Goal: Transaction & Acquisition: Purchase product/service

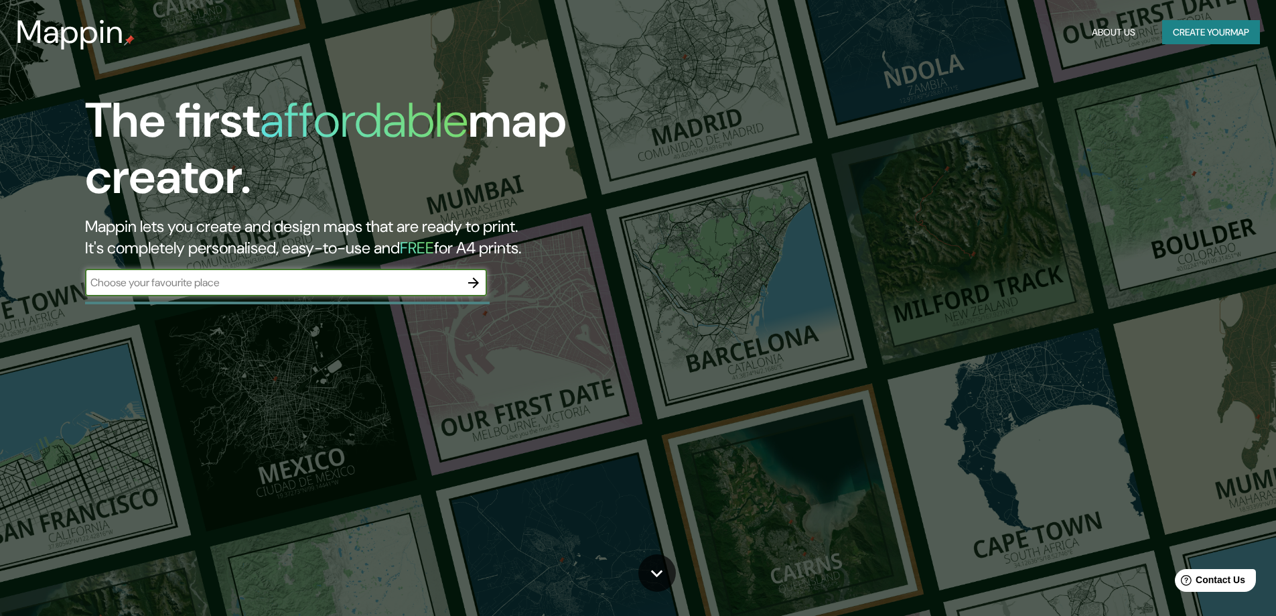
click at [242, 283] on input "text" at bounding box center [272, 282] width 375 height 15
type input "[GEOGRAPHIC_DATA] - [GEOGRAPHIC_DATA]"
click at [470, 279] on icon "button" at bounding box center [474, 283] width 16 height 16
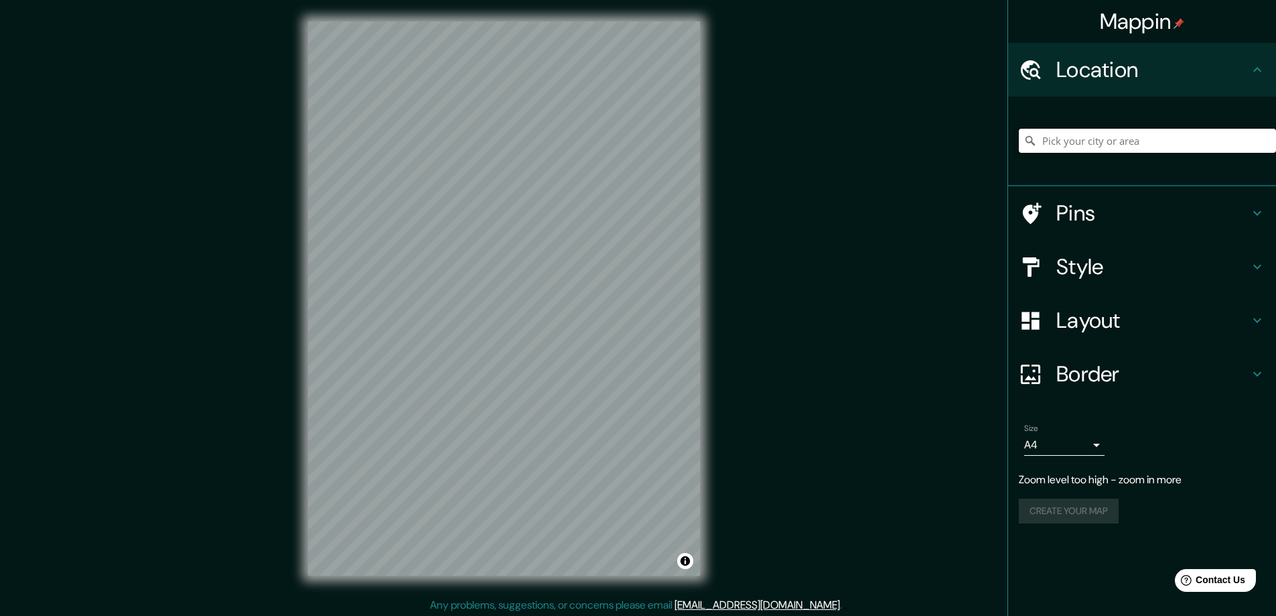
click at [1169, 136] on input "Pick your city or area" at bounding box center [1147, 141] width 257 height 24
click at [1159, 136] on input "[GEOGRAPHIC_DATA], [GEOGRAPHIC_DATA], [GEOGRAPHIC_DATA]" at bounding box center [1147, 141] width 257 height 24
click at [1174, 140] on input "[GEOGRAPHIC_DATA], [GEOGRAPHIC_DATA], [GEOGRAPHIC_DATA]" at bounding box center [1147, 141] width 257 height 24
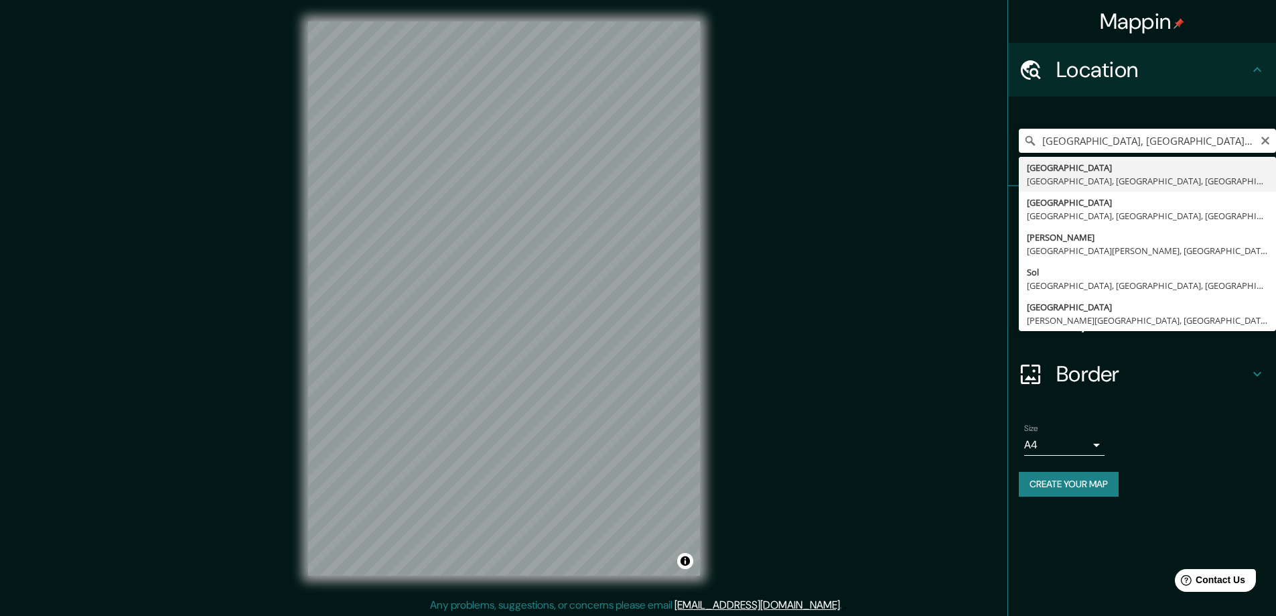
type input "[GEOGRAPHIC_DATA], [GEOGRAPHIC_DATA], [GEOGRAPHIC_DATA]"
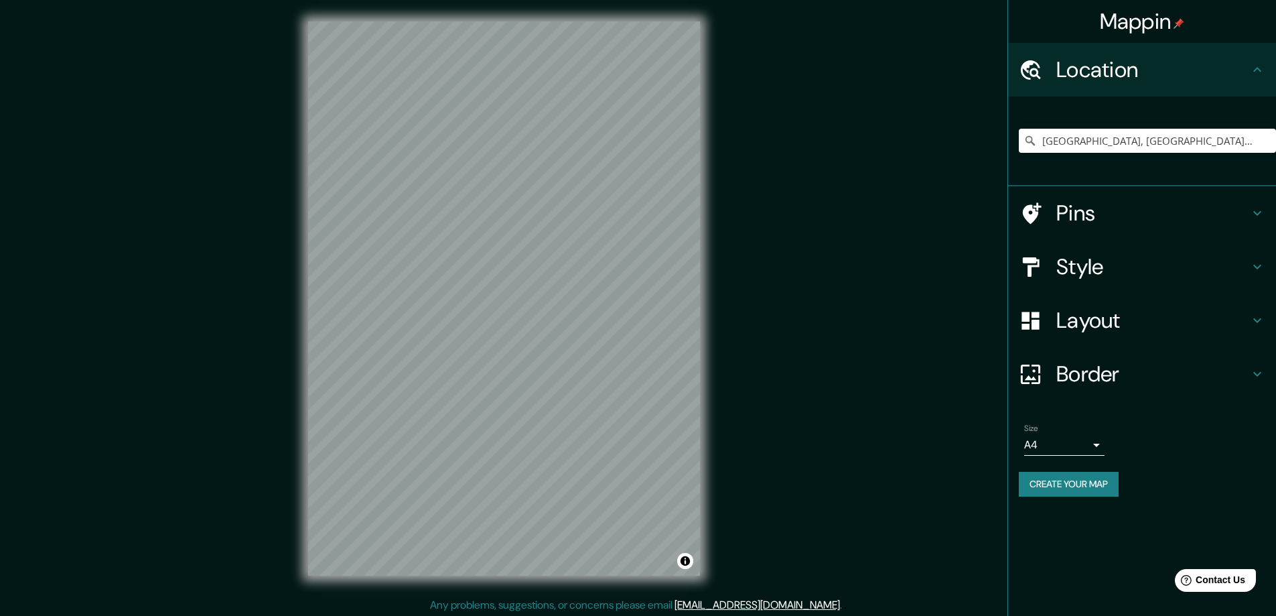
click at [1156, 271] on h4 "Style" at bounding box center [1152, 266] width 193 height 27
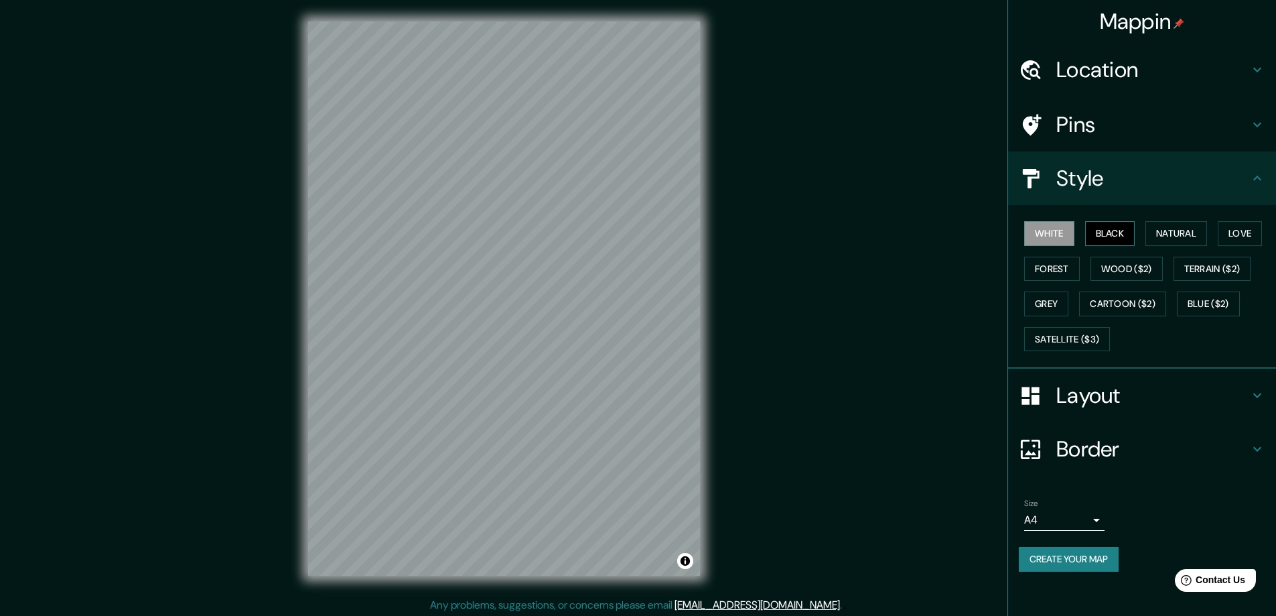
click at [1114, 234] on button "Black" at bounding box center [1110, 233] width 50 height 25
click at [1180, 234] on button "Natural" at bounding box center [1176, 233] width 62 height 25
click at [1029, 267] on button "Forest" at bounding box center [1052, 269] width 56 height 25
click at [1128, 271] on button "Wood ($2)" at bounding box center [1127, 269] width 72 height 25
click at [1249, 234] on button "Love" at bounding box center [1240, 233] width 44 height 25
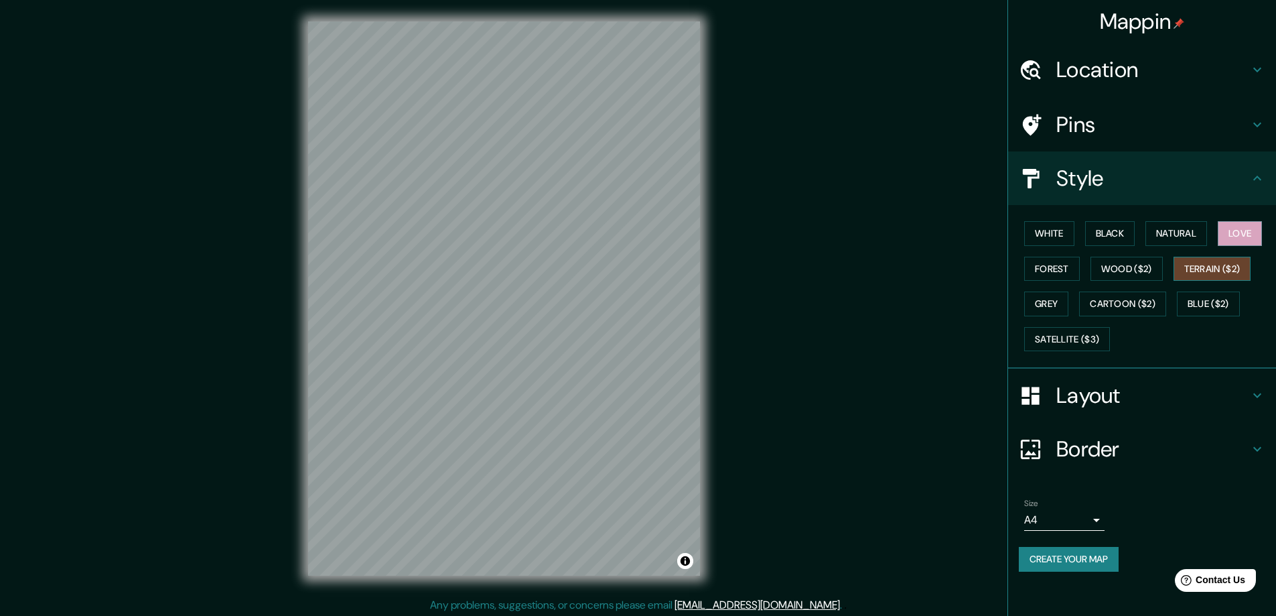
click at [1223, 272] on button "Terrain ($2)" at bounding box center [1213, 269] width 78 height 25
click at [1060, 301] on button "Grey" at bounding box center [1046, 303] width 44 height 25
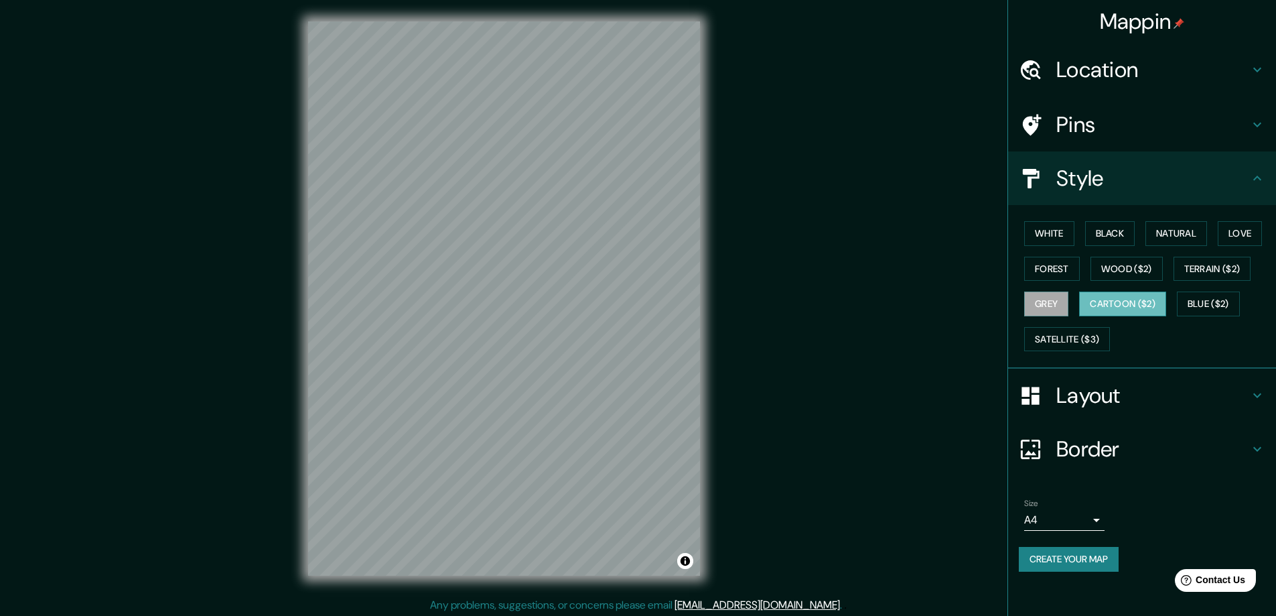
click at [1107, 303] on button "Cartoon ($2)" at bounding box center [1122, 303] width 87 height 25
click at [1217, 304] on button "Blue ($2)" at bounding box center [1208, 303] width 63 height 25
click at [1059, 239] on button "White" at bounding box center [1049, 233] width 50 height 25
click at [1095, 228] on button "Black" at bounding box center [1110, 233] width 50 height 25
click at [1062, 336] on button "Satellite ($3)" at bounding box center [1067, 339] width 86 height 25
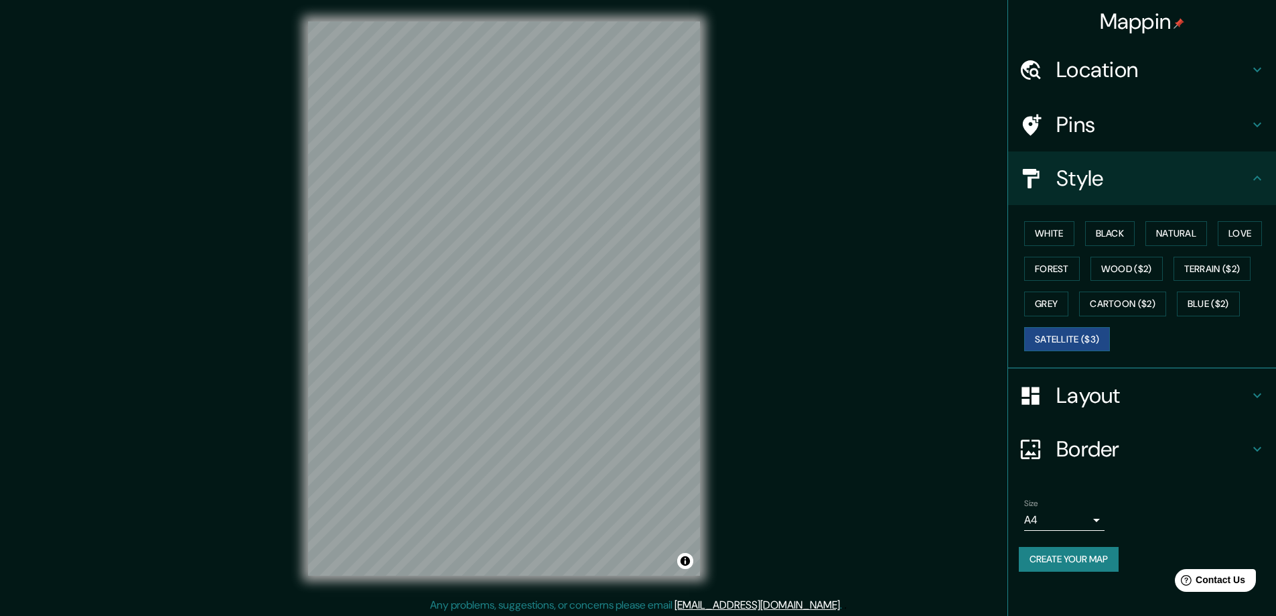
click at [525, 5] on div "© Mapbox © OpenStreetMap Improve this map © Maxar" at bounding box center [504, 298] width 435 height 597
click at [468, 11] on div "© Mapbox © OpenStreetMap Improve this map © Maxar" at bounding box center [504, 298] width 435 height 597
click at [700, 378] on div "© Mapbox © OpenStreetMap Improve this map © Maxar" at bounding box center [504, 298] width 435 height 597
click at [719, 313] on div "© Mapbox © OpenStreetMap Improve this map © Maxar" at bounding box center [504, 298] width 435 height 597
click at [1096, 311] on button "Cartoon ($2)" at bounding box center [1122, 303] width 87 height 25
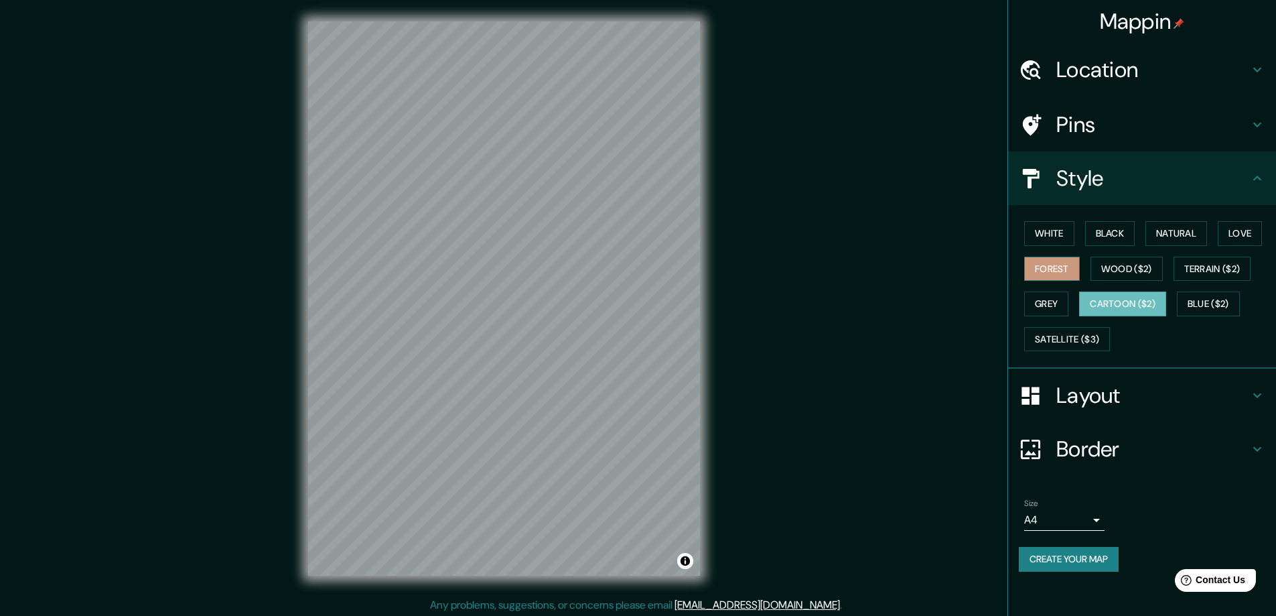
click at [1057, 266] on button "Forest" at bounding box center [1052, 269] width 56 height 25
click at [1033, 224] on button "White" at bounding box center [1049, 233] width 50 height 25
click at [1040, 260] on button "Forest" at bounding box center [1052, 269] width 56 height 25
click at [1093, 234] on button "Black" at bounding box center [1110, 233] width 50 height 25
click at [1064, 228] on button "White" at bounding box center [1049, 233] width 50 height 25
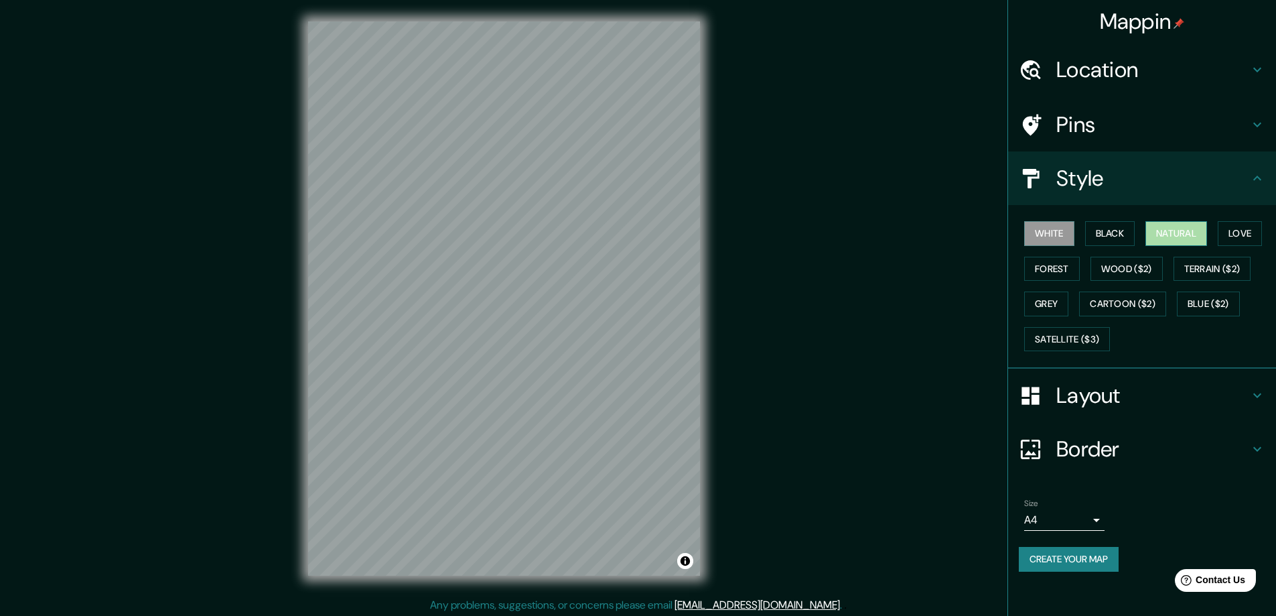
click at [1192, 233] on button "Natural" at bounding box center [1176, 233] width 62 height 25
click at [1229, 236] on button "Love" at bounding box center [1240, 233] width 44 height 25
click at [1076, 225] on div "White Black Natural Love Forest Wood ($2) Terrain ($2) Grey Cartoon ($2) Blue (…" at bounding box center [1147, 286] width 257 height 141
click at [1064, 235] on button "White" at bounding box center [1049, 233] width 50 height 25
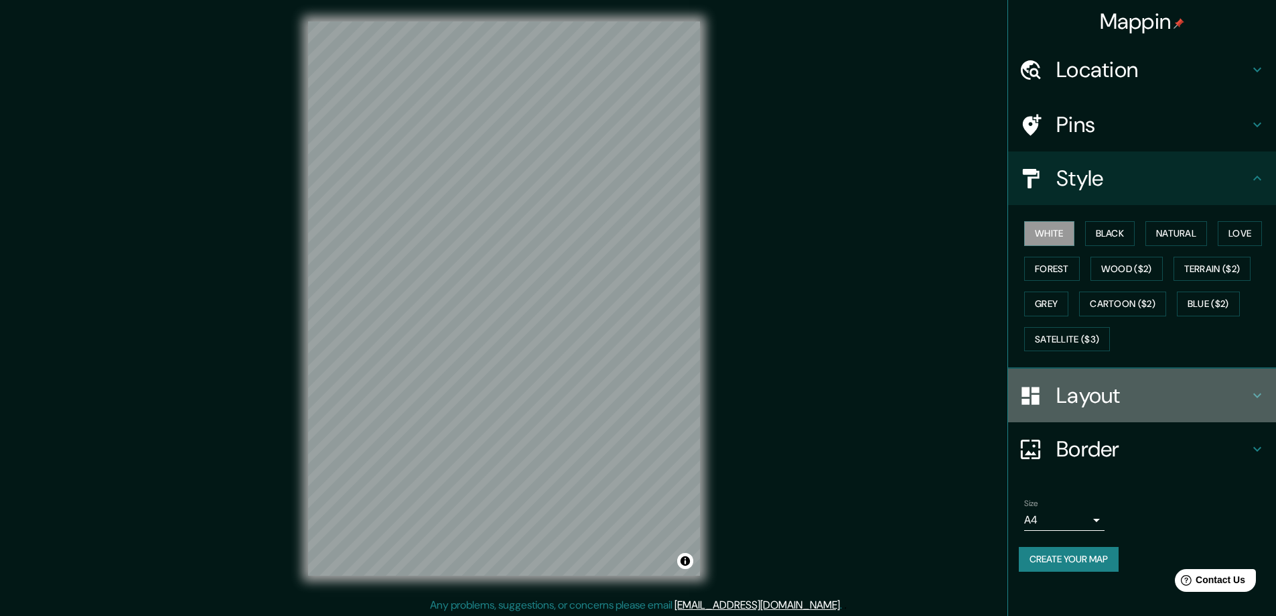
click at [1085, 403] on h4 "Layout" at bounding box center [1152, 395] width 193 height 27
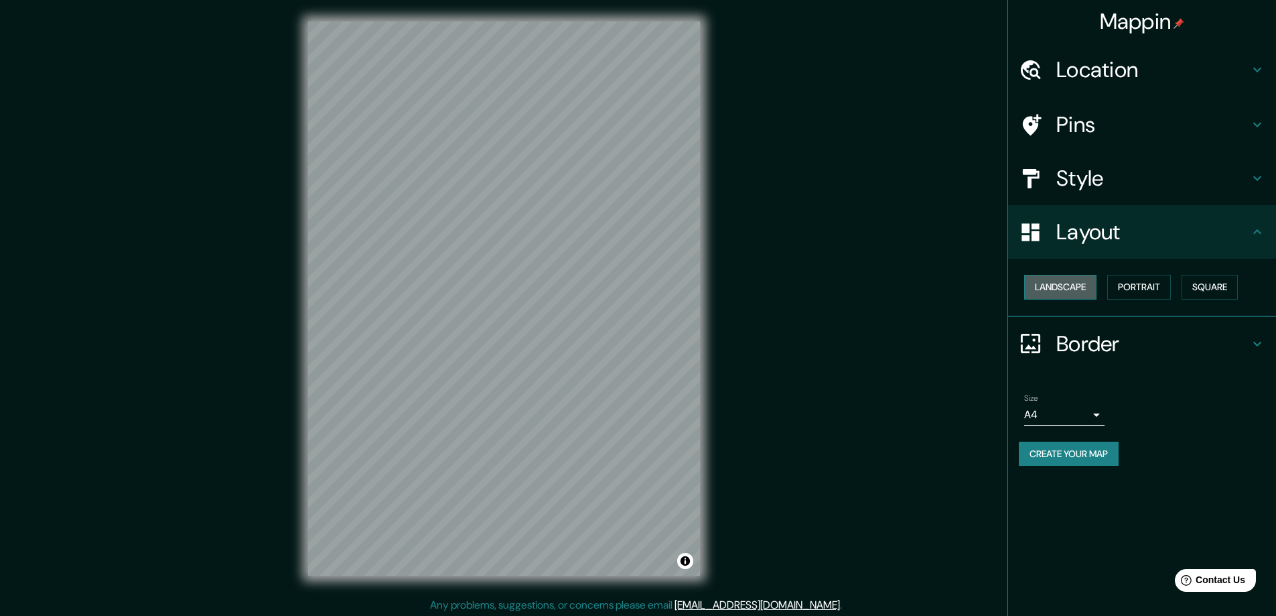
click at [1087, 296] on button "Landscape" at bounding box center [1060, 287] width 72 height 25
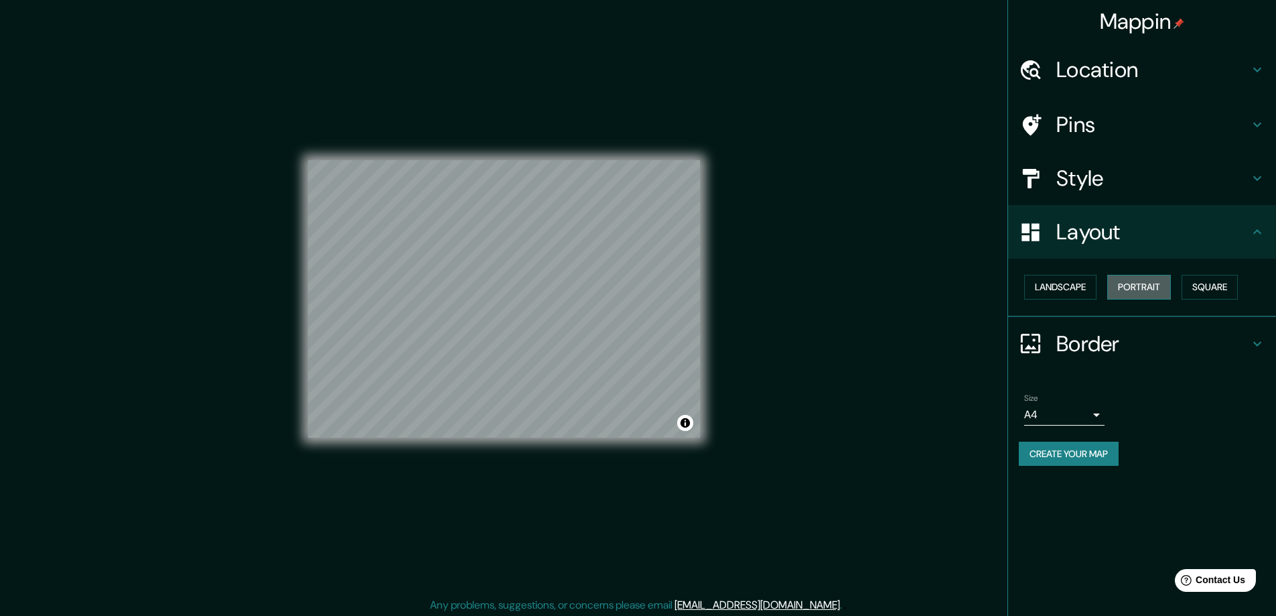
click at [1145, 291] on button "Portrait" at bounding box center [1139, 287] width 64 height 25
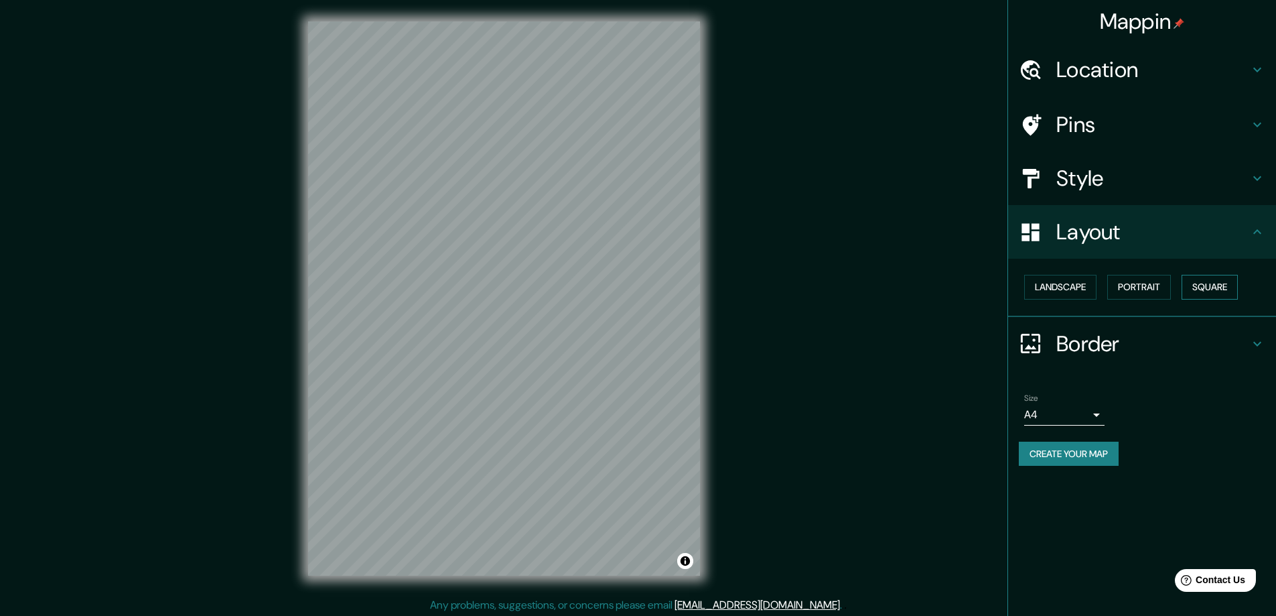
click at [1225, 289] on button "Square" at bounding box center [1210, 287] width 56 height 25
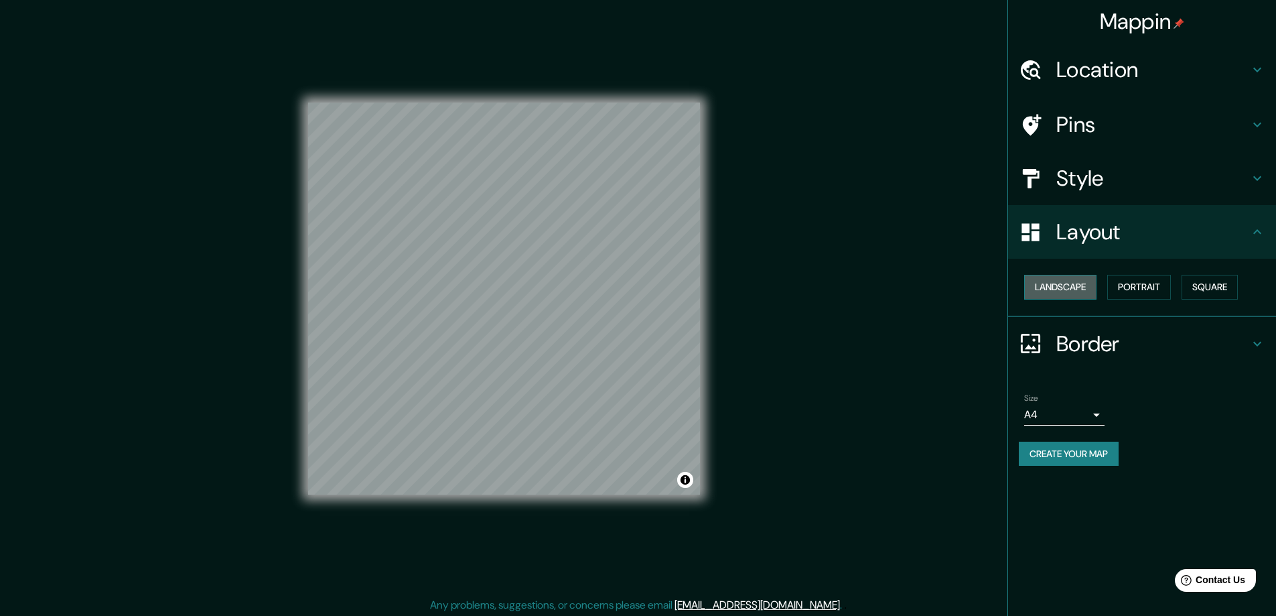
click at [1085, 283] on button "Landscape" at bounding box center [1060, 287] width 72 height 25
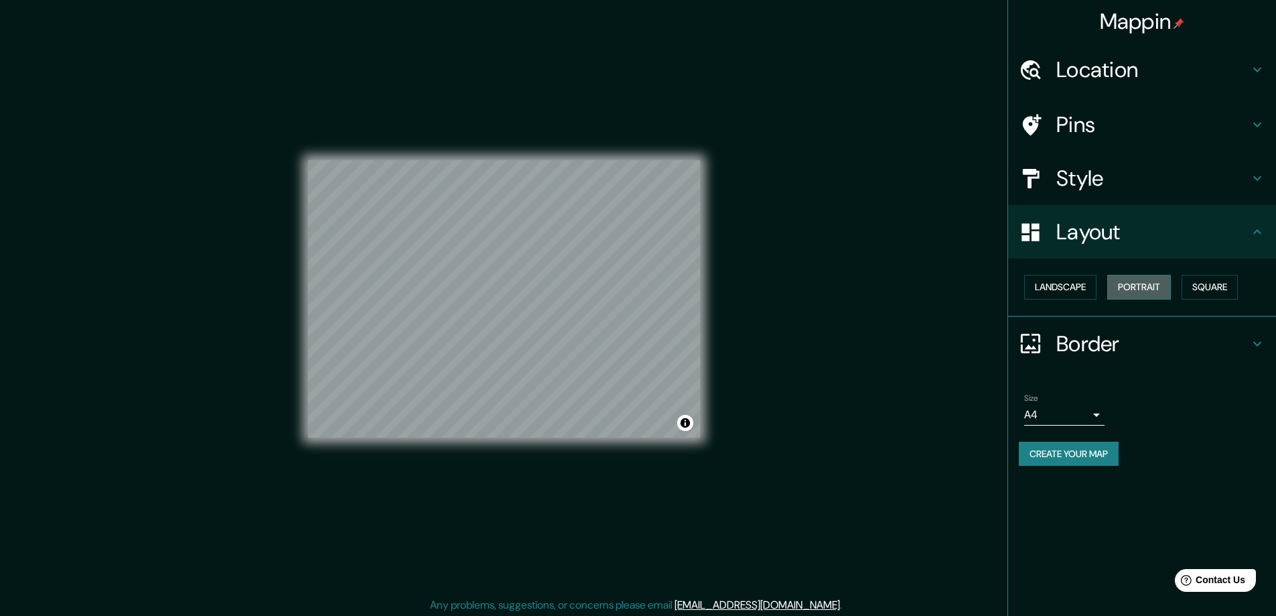
click at [1141, 283] on button "Portrait" at bounding box center [1139, 287] width 64 height 25
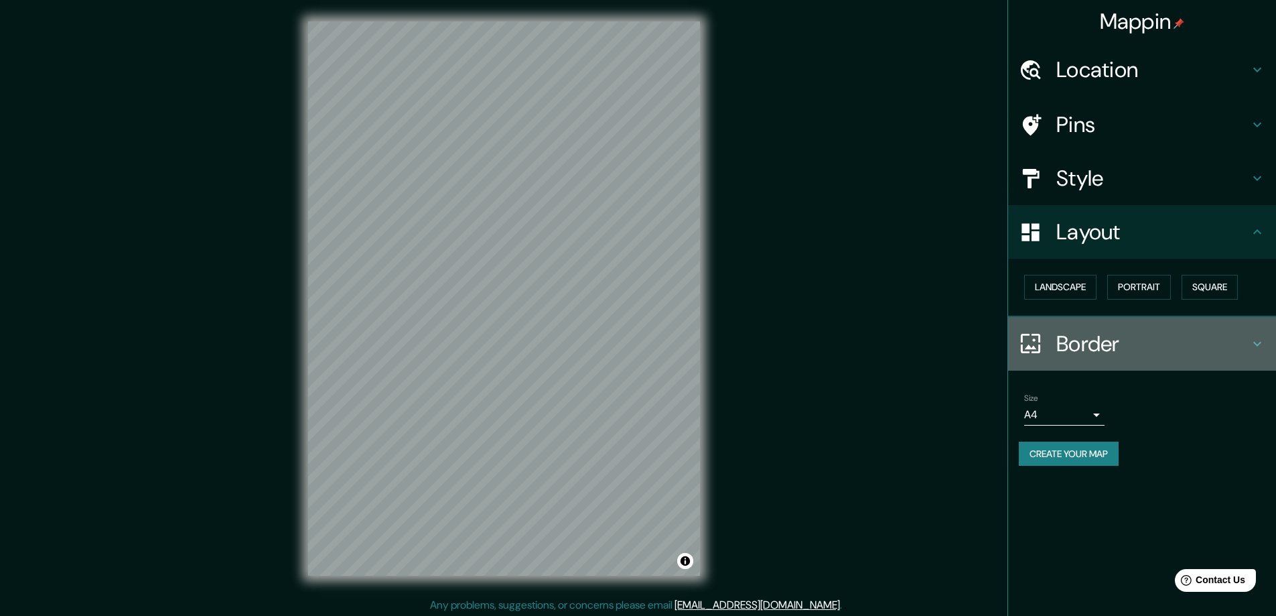
click at [1107, 341] on h4 "Border" at bounding box center [1152, 343] width 193 height 27
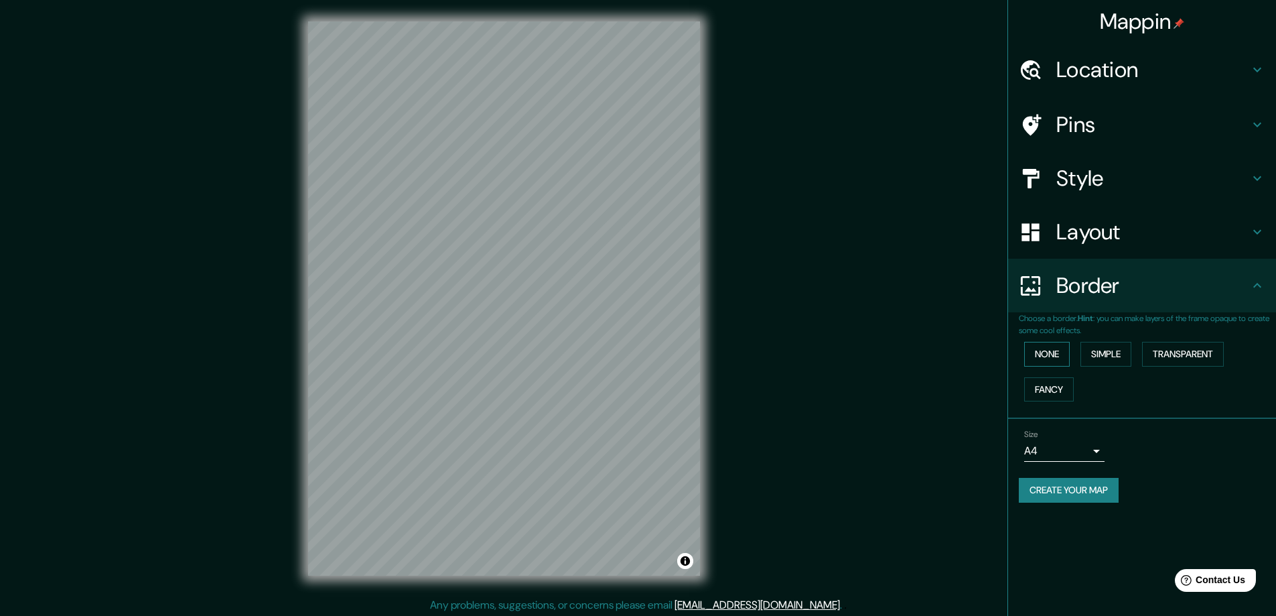
click at [1059, 356] on button "None" at bounding box center [1047, 354] width 46 height 25
click at [1095, 353] on button "Simple" at bounding box center [1105, 354] width 51 height 25
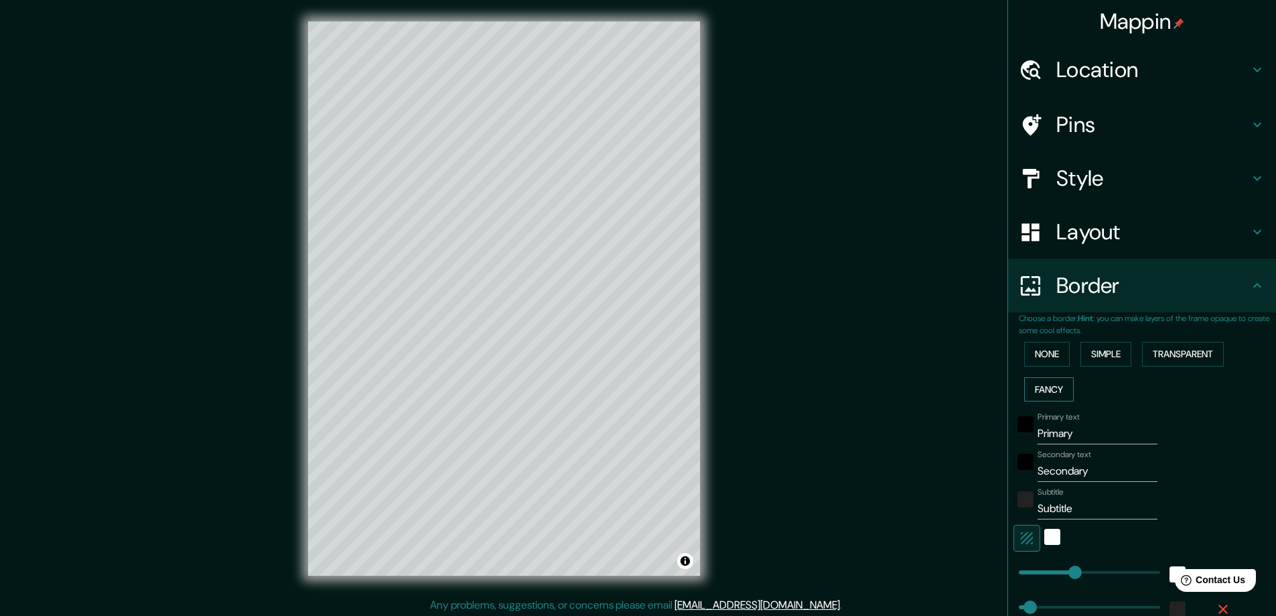
click at [1050, 385] on button "Fancy" at bounding box center [1049, 389] width 50 height 25
click at [1174, 359] on button "Transparent" at bounding box center [1183, 354] width 82 height 25
click at [1024, 393] on button "Fancy" at bounding box center [1049, 389] width 50 height 25
click at [1035, 354] on button "None" at bounding box center [1047, 354] width 46 height 25
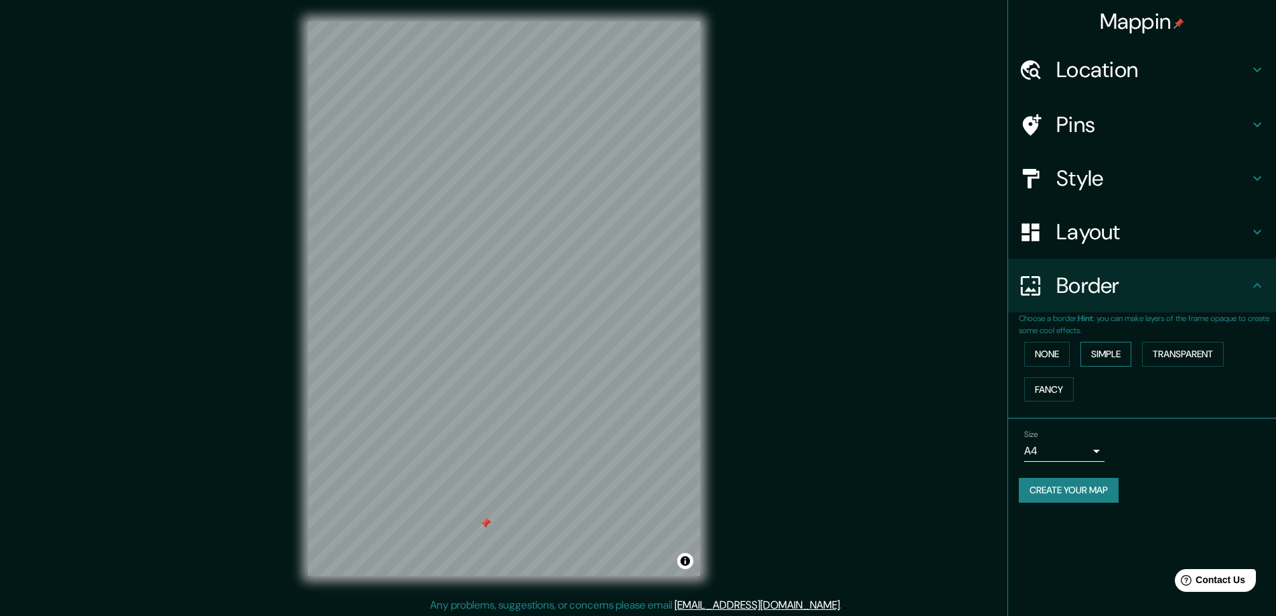
click at [1095, 349] on button "Simple" at bounding box center [1105, 354] width 51 height 25
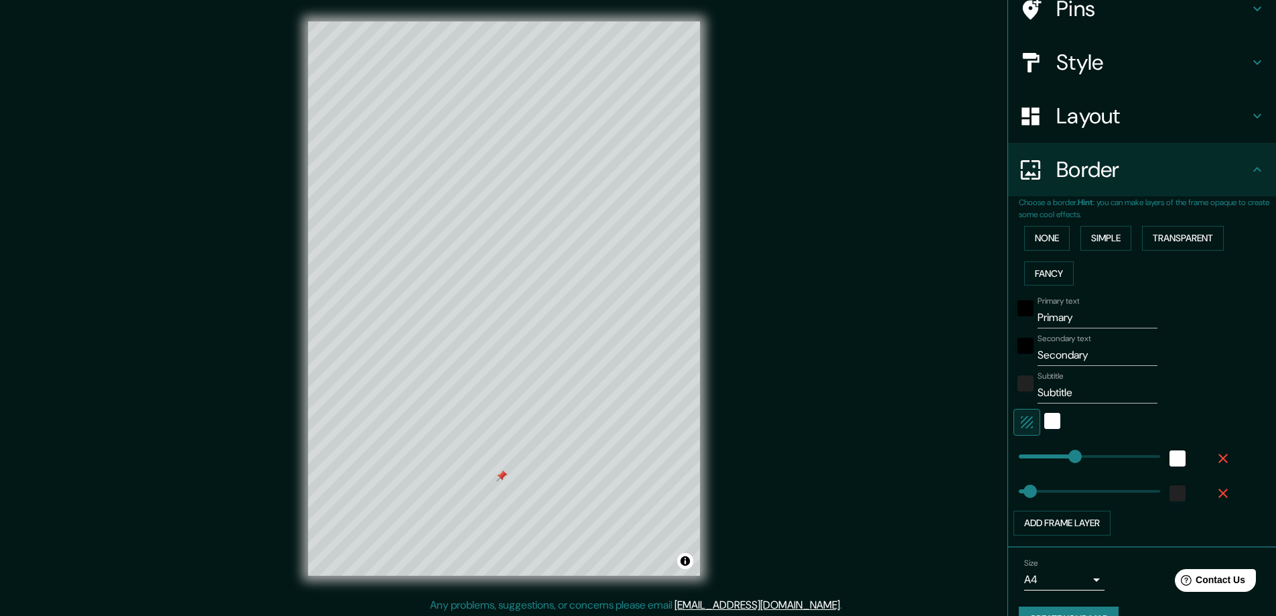
scroll to position [147, 0]
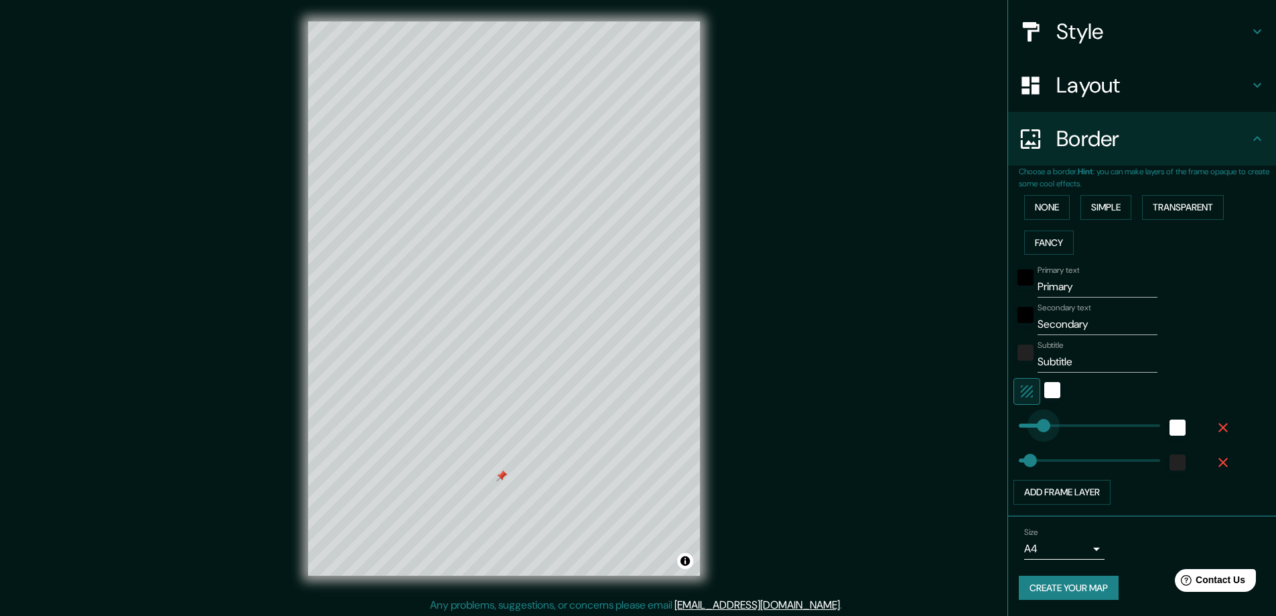
type input "0"
drag, startPoint x: 1073, startPoint y: 426, endPoint x: 999, endPoint y: 426, distance: 73.7
type input "47"
type input "81"
type input "47"
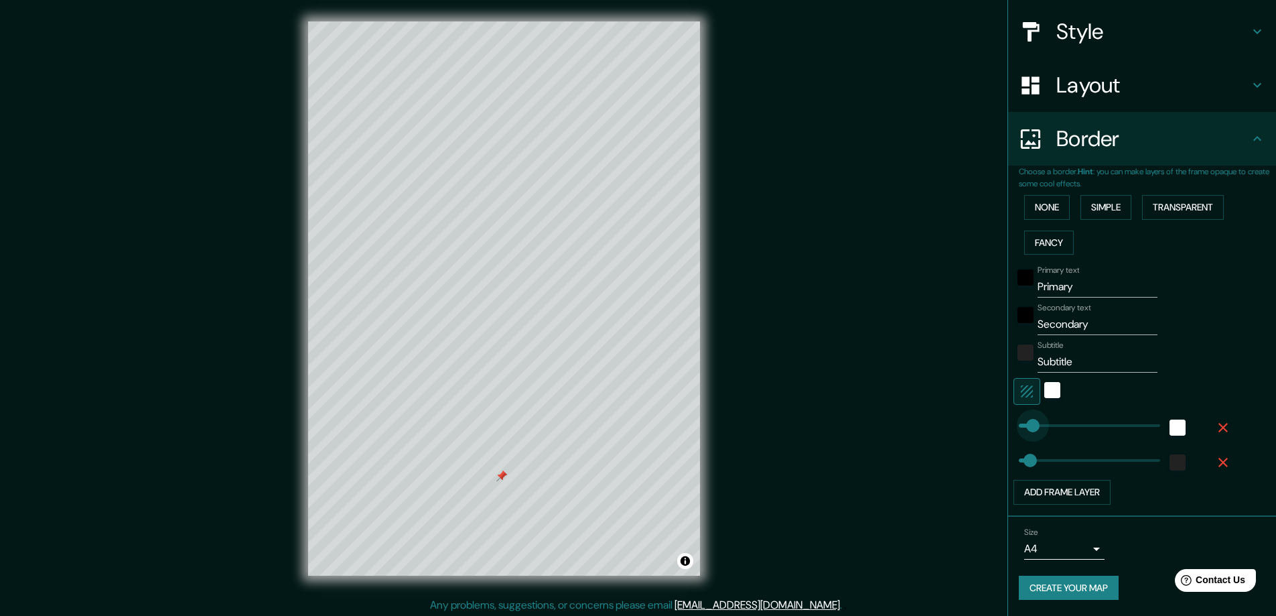
type input "0"
drag, startPoint x: 1028, startPoint y: 422, endPoint x: 928, endPoint y: 429, distance: 100.0
type input "47"
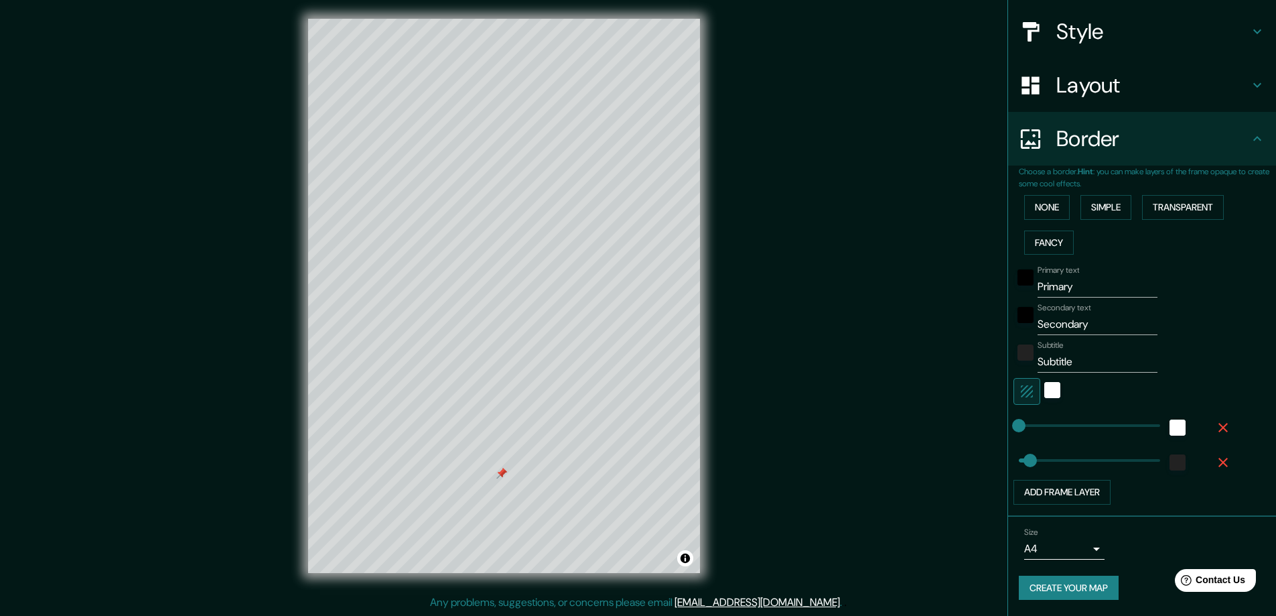
click at [1217, 433] on icon "button" at bounding box center [1223, 427] width 16 height 16
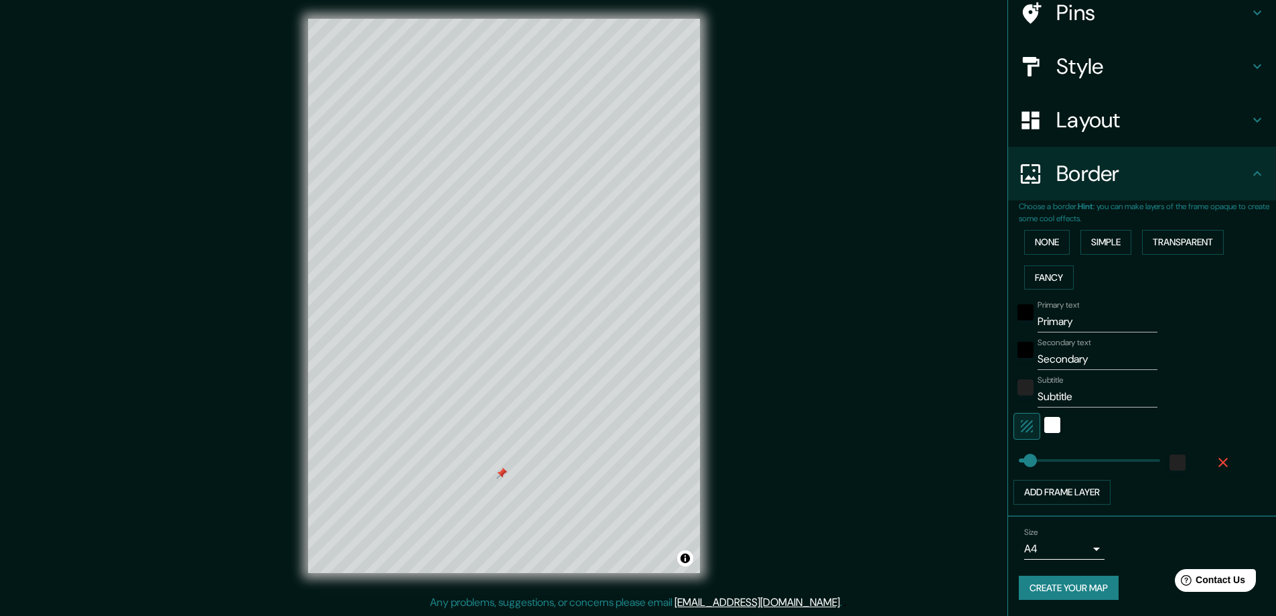
click at [1217, 457] on icon "button" at bounding box center [1223, 462] width 16 height 16
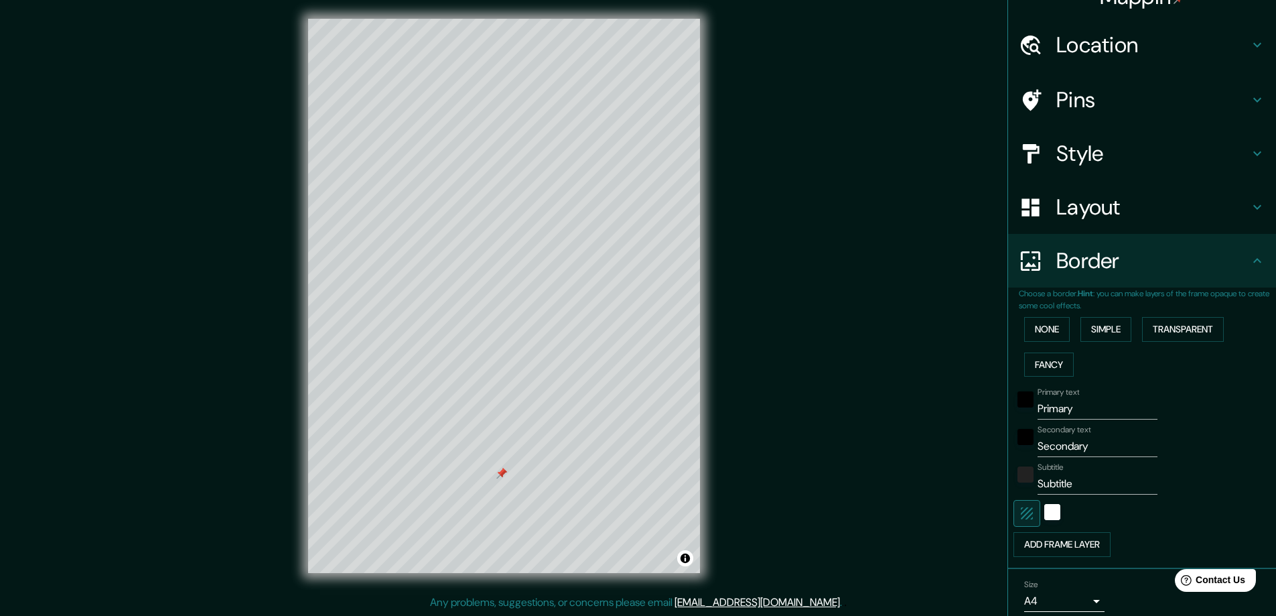
scroll to position [0, 0]
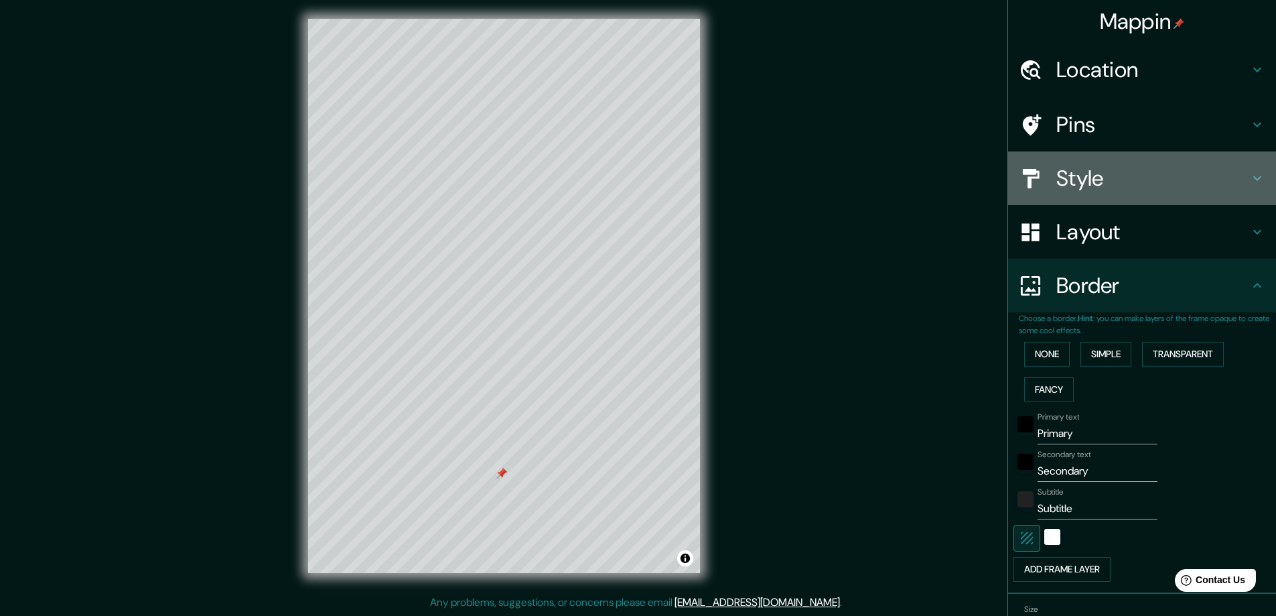
click at [1154, 168] on h4 "Style" at bounding box center [1152, 178] width 193 height 27
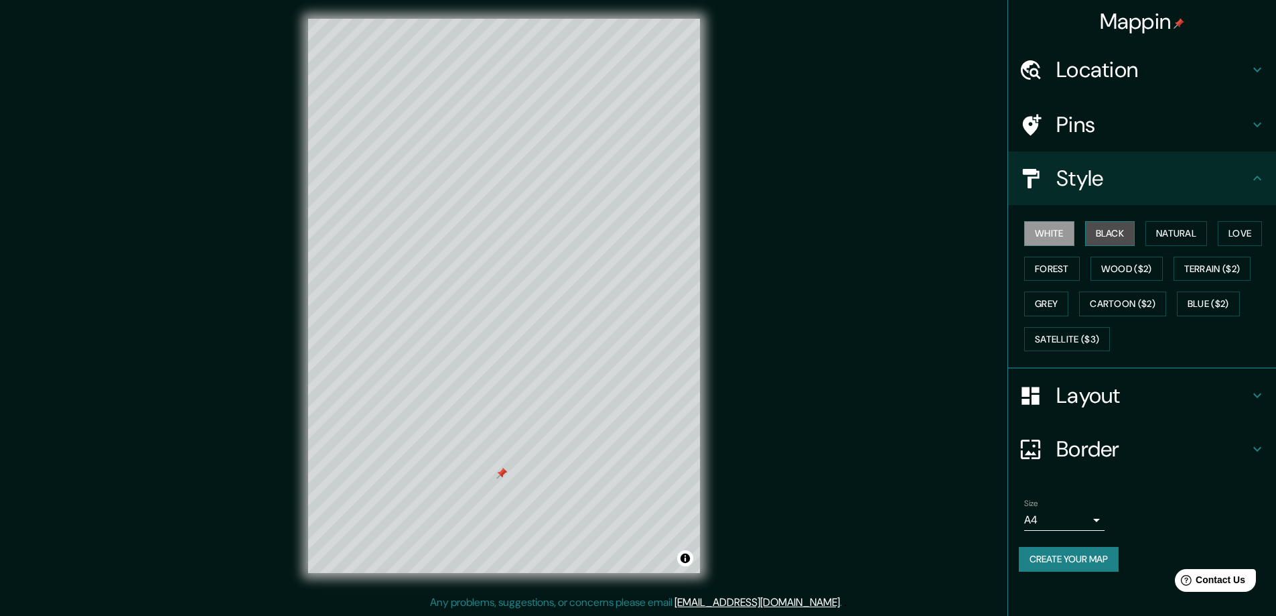
click at [1127, 231] on button "Black" at bounding box center [1110, 233] width 50 height 25
click at [1167, 232] on button "Natural" at bounding box center [1176, 233] width 62 height 25
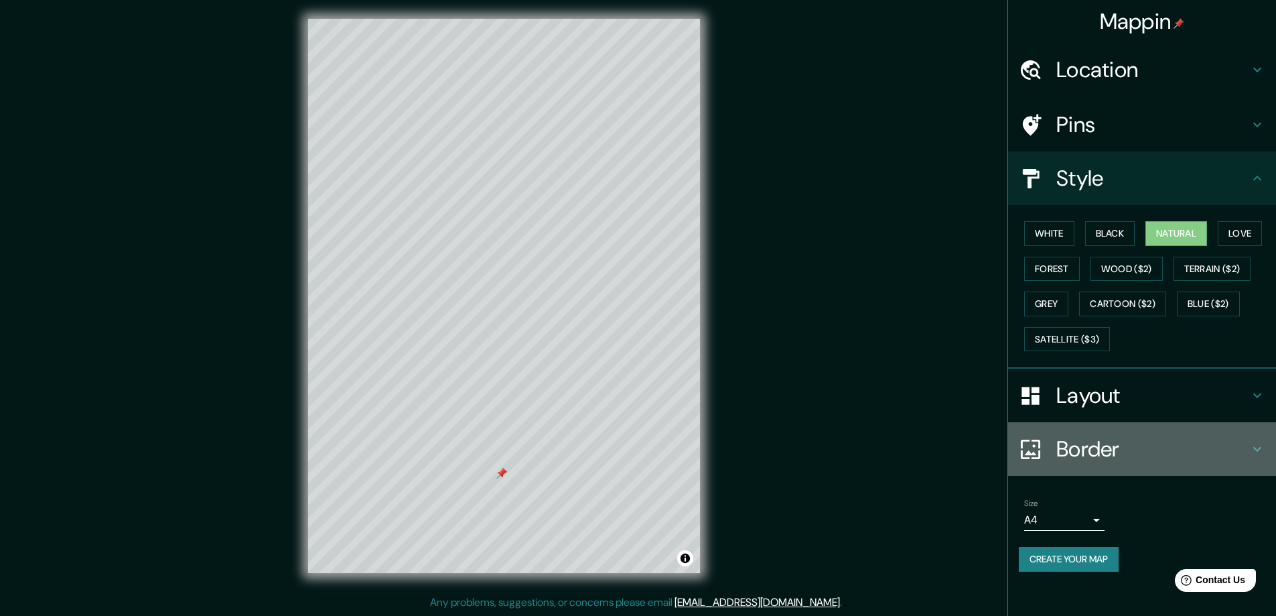
click at [1132, 437] on h4 "Border" at bounding box center [1152, 448] width 193 height 27
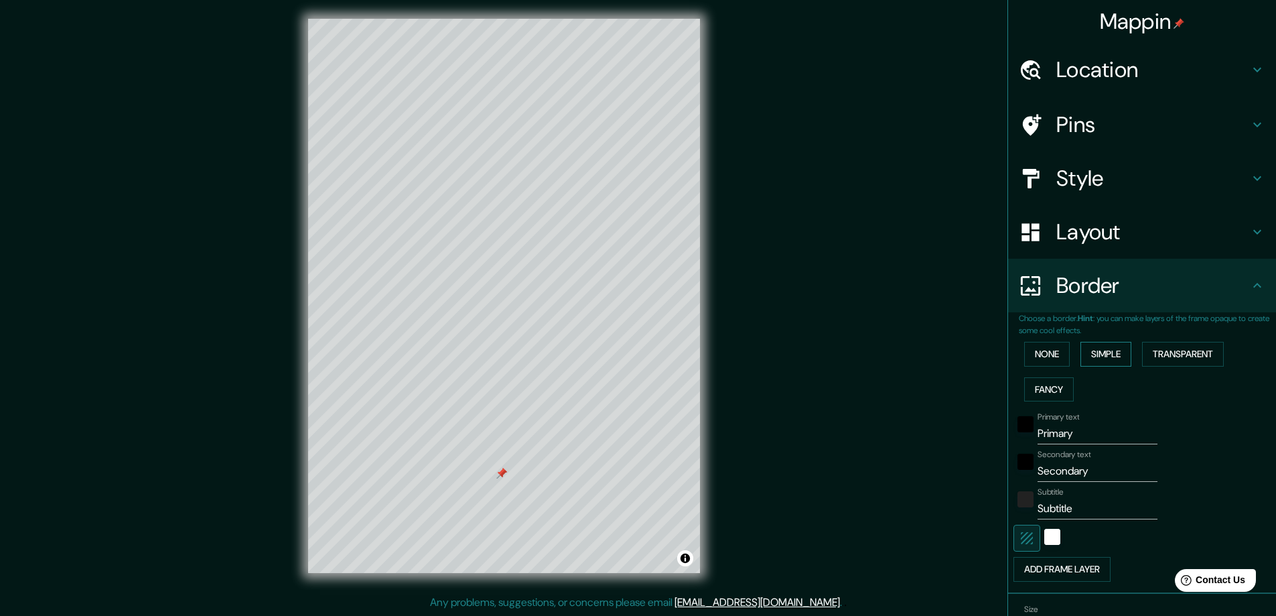
click at [1085, 355] on button "Simple" at bounding box center [1105, 354] width 51 height 25
click at [1032, 357] on button "None" at bounding box center [1047, 354] width 46 height 25
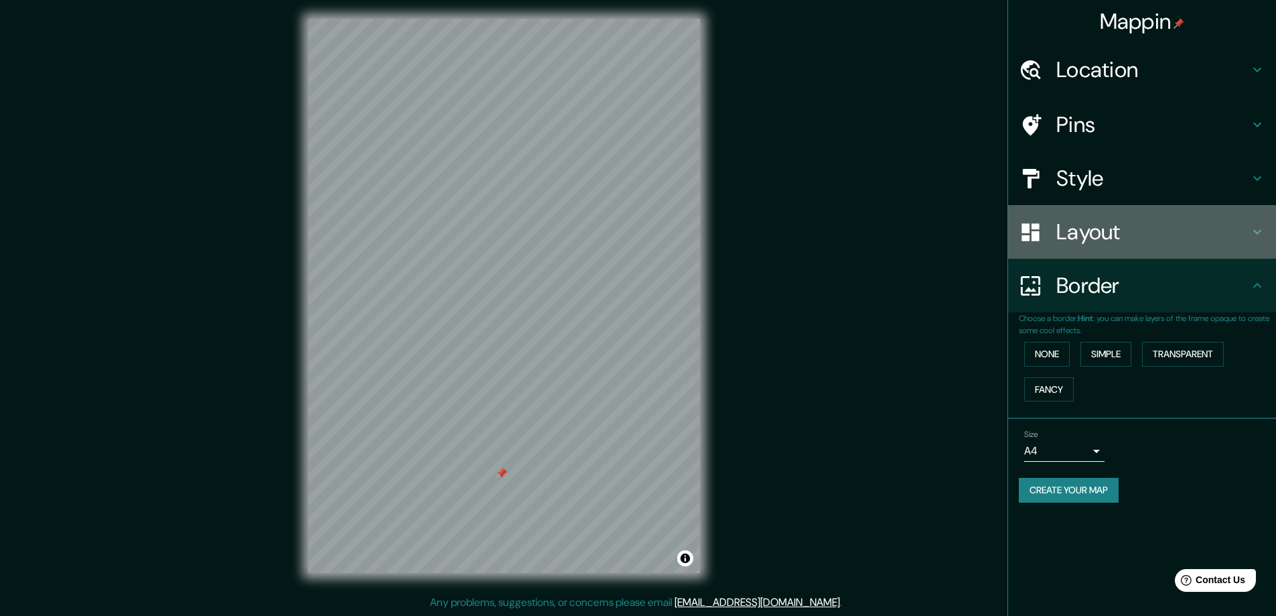
click at [1146, 234] on h4 "Layout" at bounding box center [1152, 231] width 193 height 27
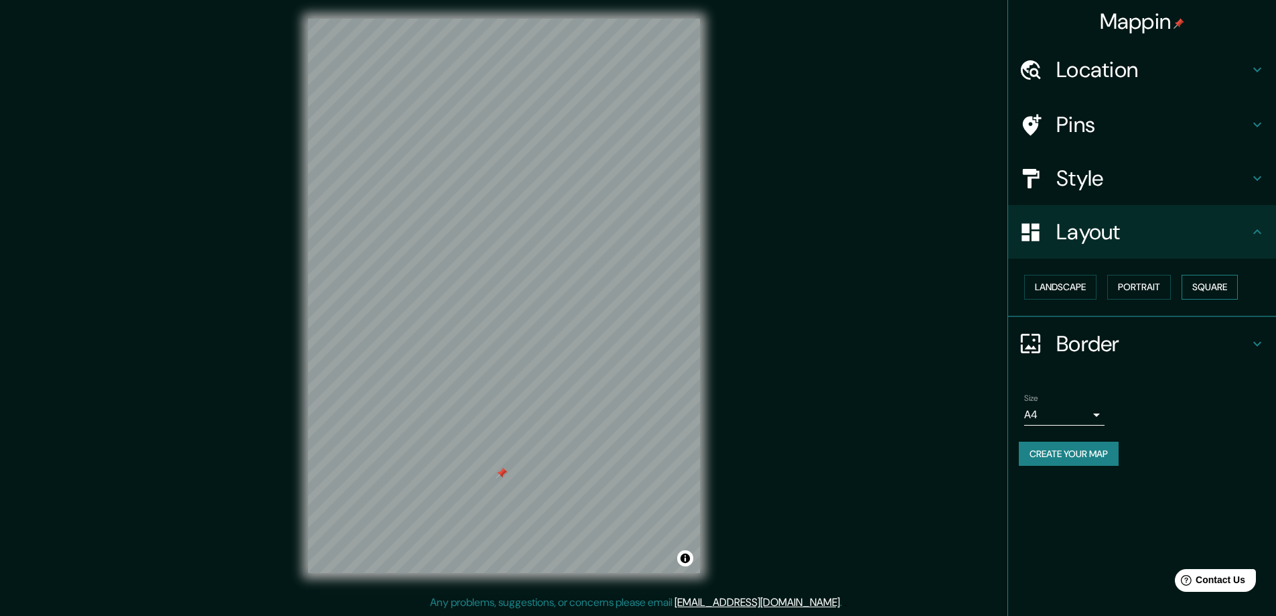
click at [1201, 281] on button "Square" at bounding box center [1210, 287] width 56 height 25
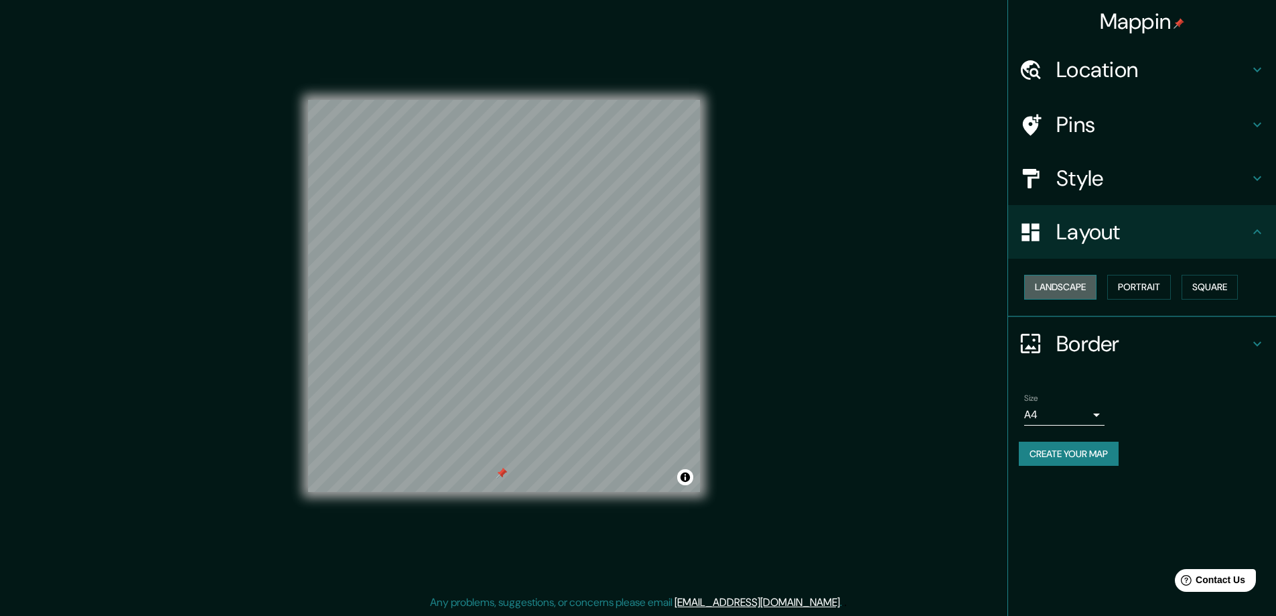
click at [1093, 282] on button "Landscape" at bounding box center [1060, 287] width 72 height 25
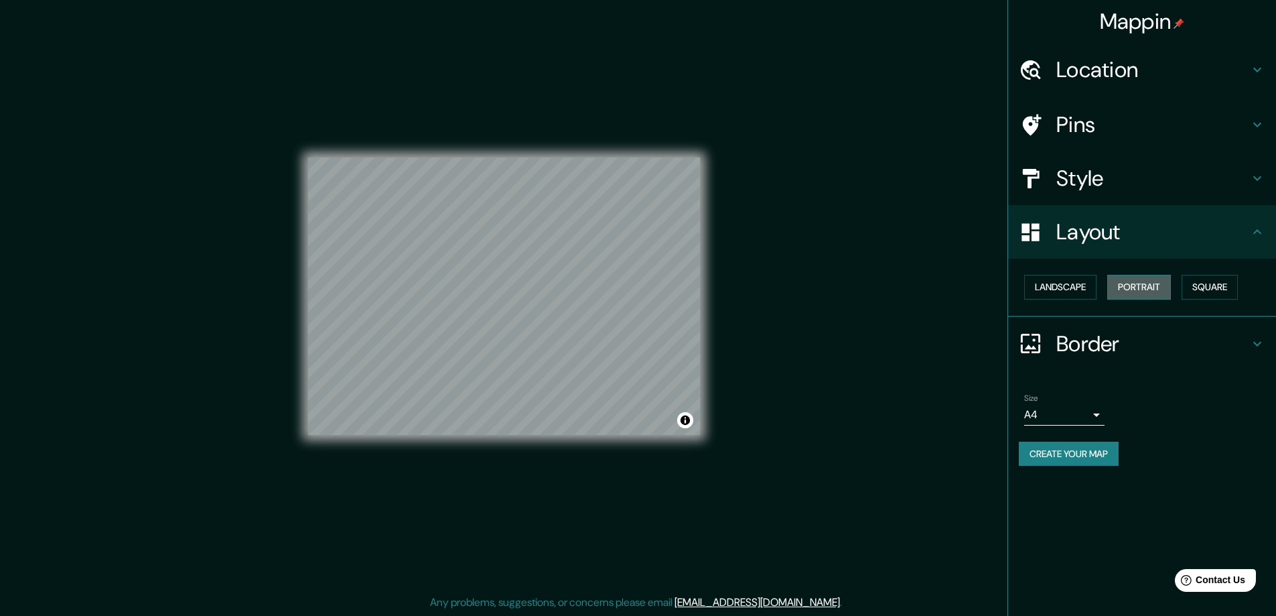
click at [1130, 284] on button "Portrait" at bounding box center [1139, 287] width 64 height 25
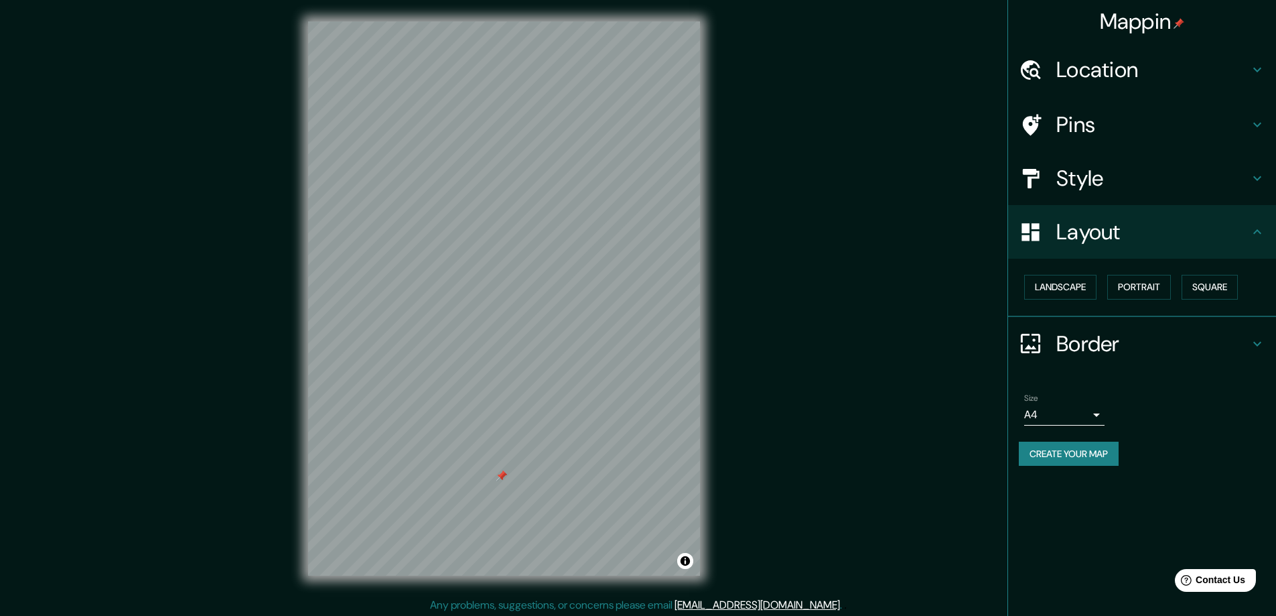
click at [1160, 208] on div "Layout" at bounding box center [1142, 232] width 268 height 54
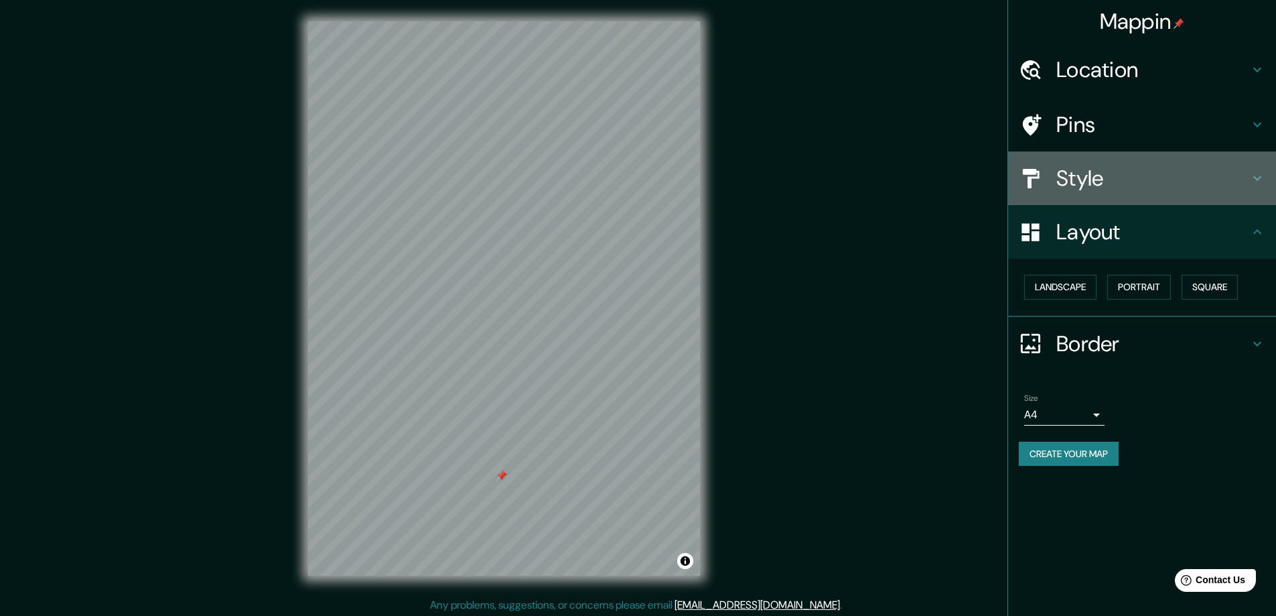
click at [1164, 198] on div "Style" at bounding box center [1142, 178] width 268 height 54
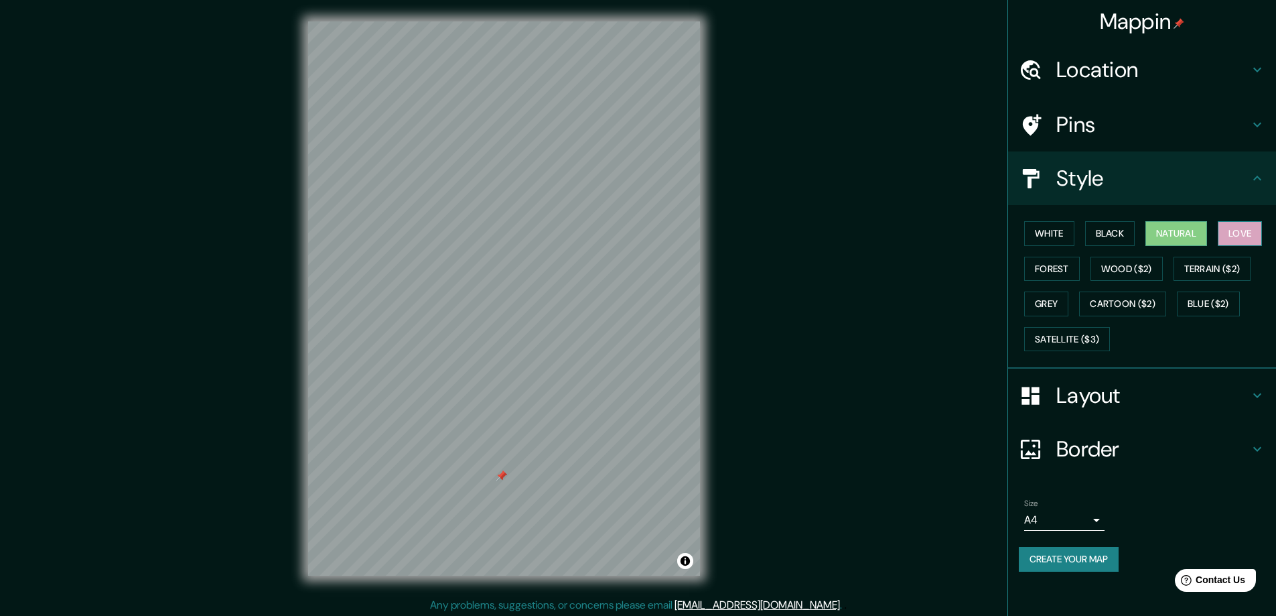
click at [1239, 230] on button "Love" at bounding box center [1240, 233] width 44 height 25
click at [1048, 263] on button "Forest" at bounding box center [1052, 269] width 56 height 25
click at [1116, 237] on button "Black" at bounding box center [1110, 233] width 50 height 25
click at [1061, 226] on button "White" at bounding box center [1049, 233] width 50 height 25
click at [1095, 226] on button "Black" at bounding box center [1110, 233] width 50 height 25
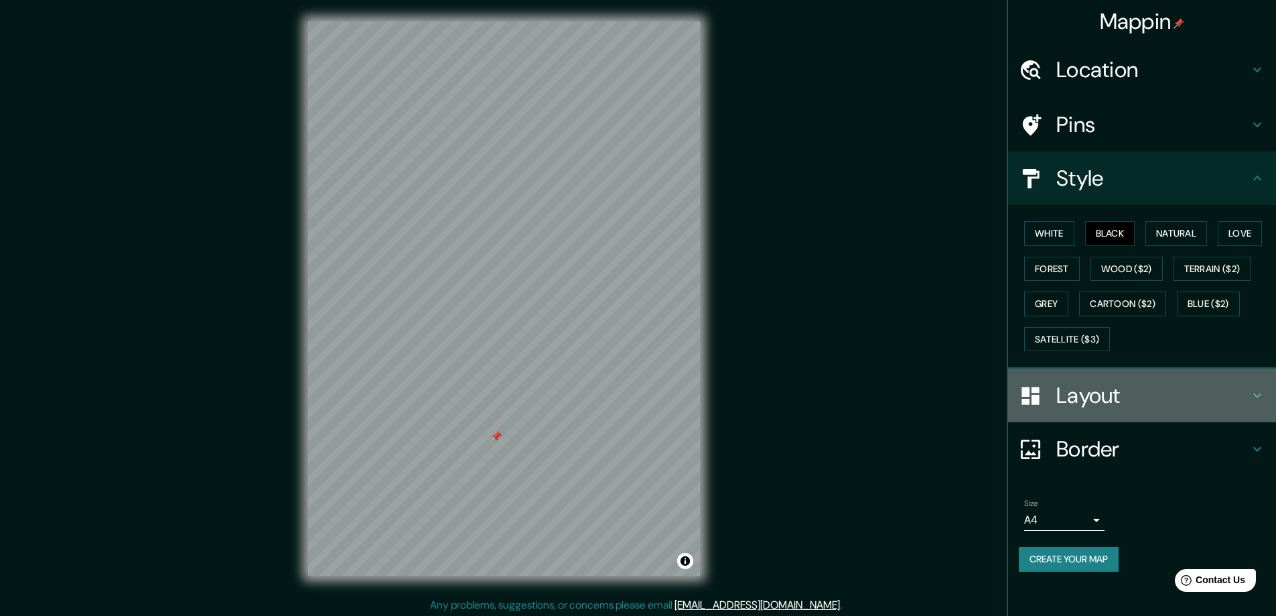
click at [1103, 395] on h4 "Layout" at bounding box center [1152, 395] width 193 height 27
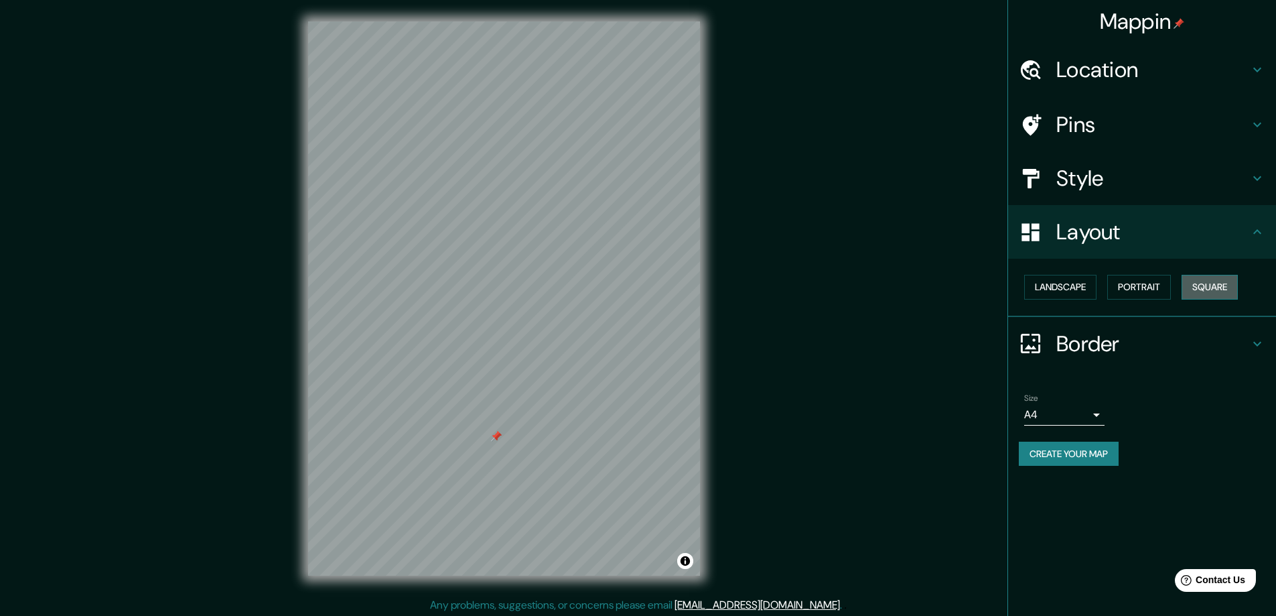
click at [1214, 288] on button "Square" at bounding box center [1210, 287] width 56 height 25
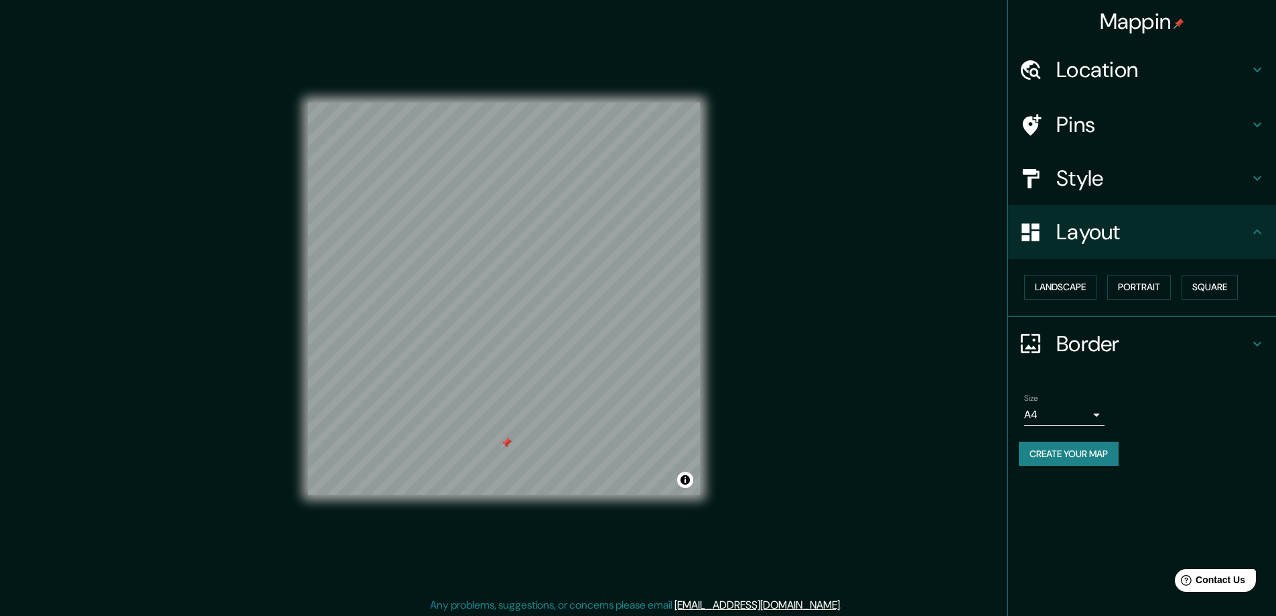
click at [1084, 454] on button "Create your map" at bounding box center [1069, 453] width 100 height 25
click at [1062, 458] on button "Create your map" at bounding box center [1069, 453] width 100 height 25
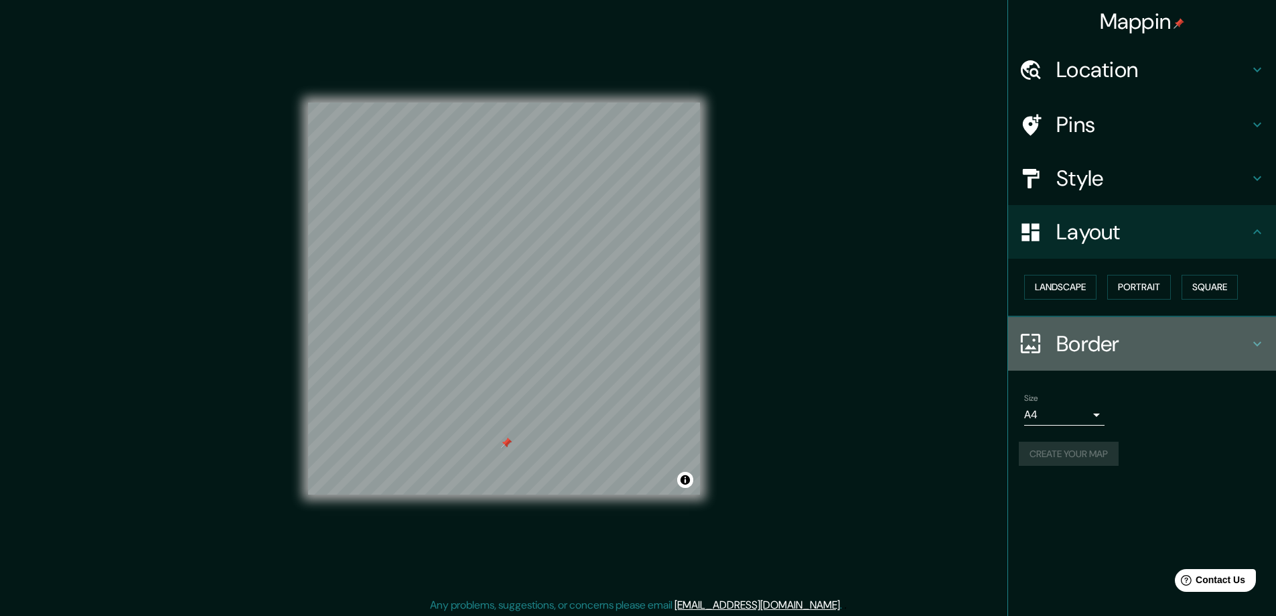
click at [1147, 336] on h4 "Border" at bounding box center [1152, 343] width 193 height 27
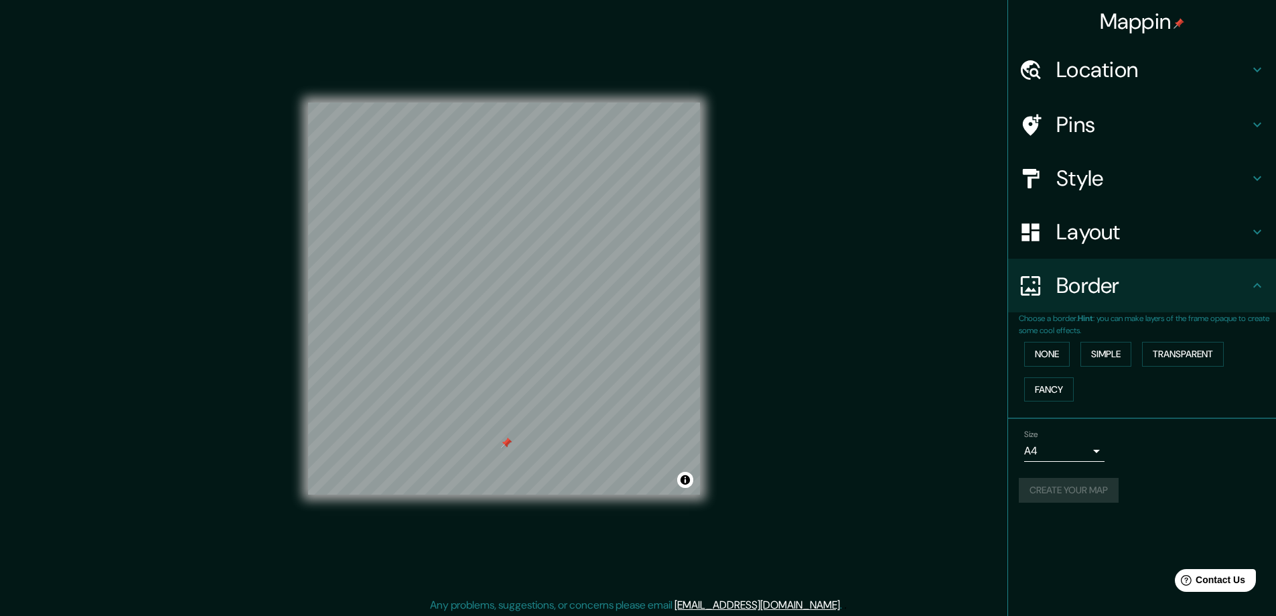
click at [1160, 301] on div "Border" at bounding box center [1142, 286] width 268 height 54
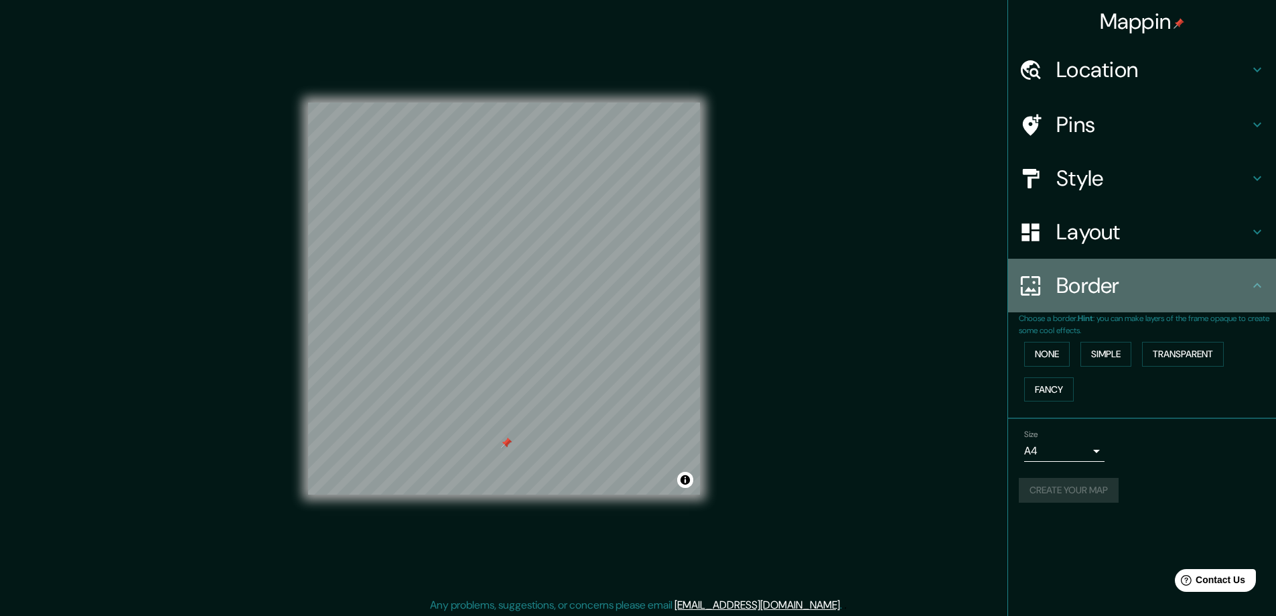
click at [1259, 286] on icon at bounding box center [1257, 285] width 16 height 16
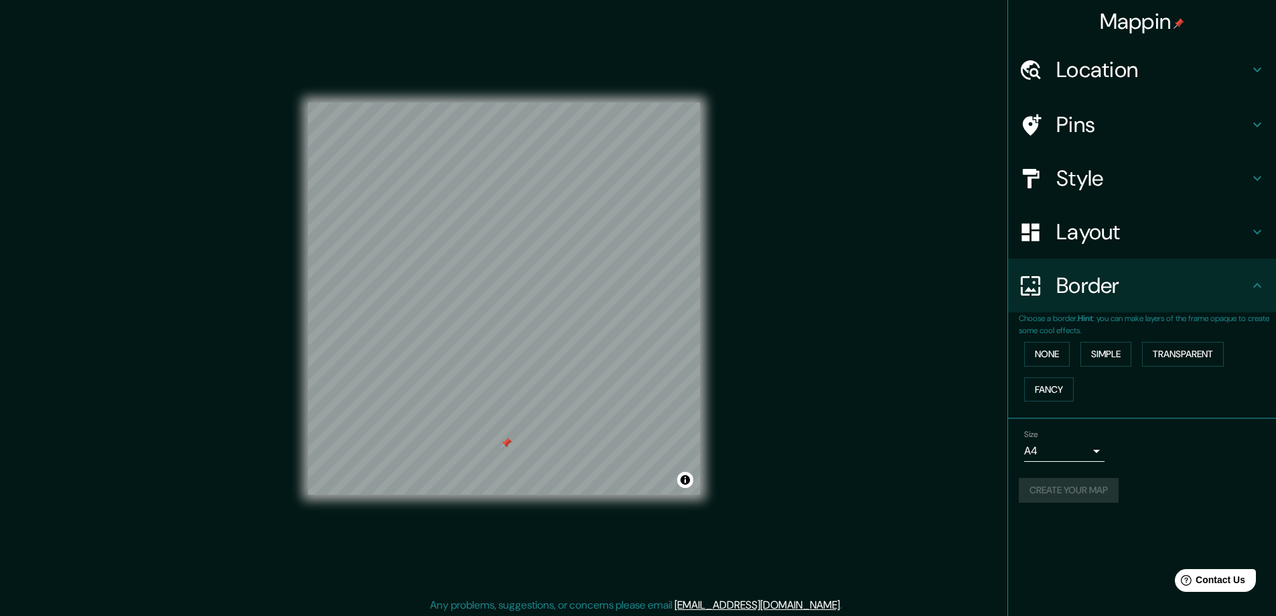
click at [1256, 286] on icon at bounding box center [1257, 285] width 16 height 16
click at [1196, 506] on div "Size A4 single Create your map" at bounding box center [1142, 468] width 247 height 89
click at [1054, 451] on body "Mappin Location [GEOGRAPHIC_DATA], [GEOGRAPHIC_DATA], [GEOGRAPHIC_DATA], [GEOGR…" at bounding box center [638, 308] width 1276 height 616
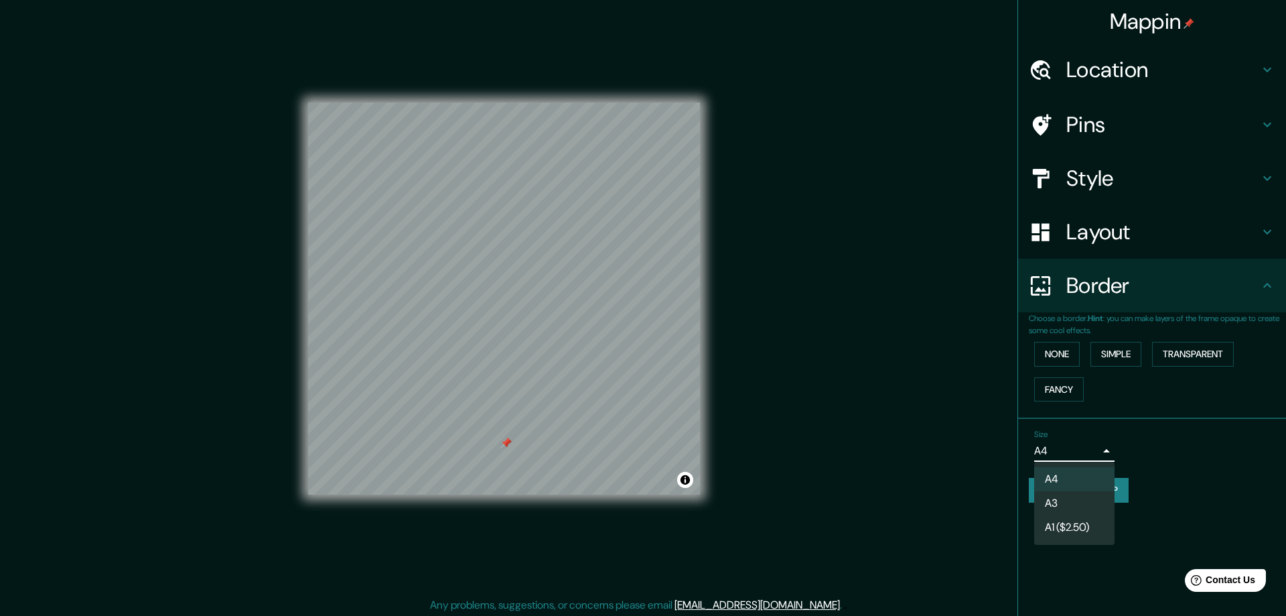
click at [1062, 483] on li "A4" at bounding box center [1074, 479] width 80 height 24
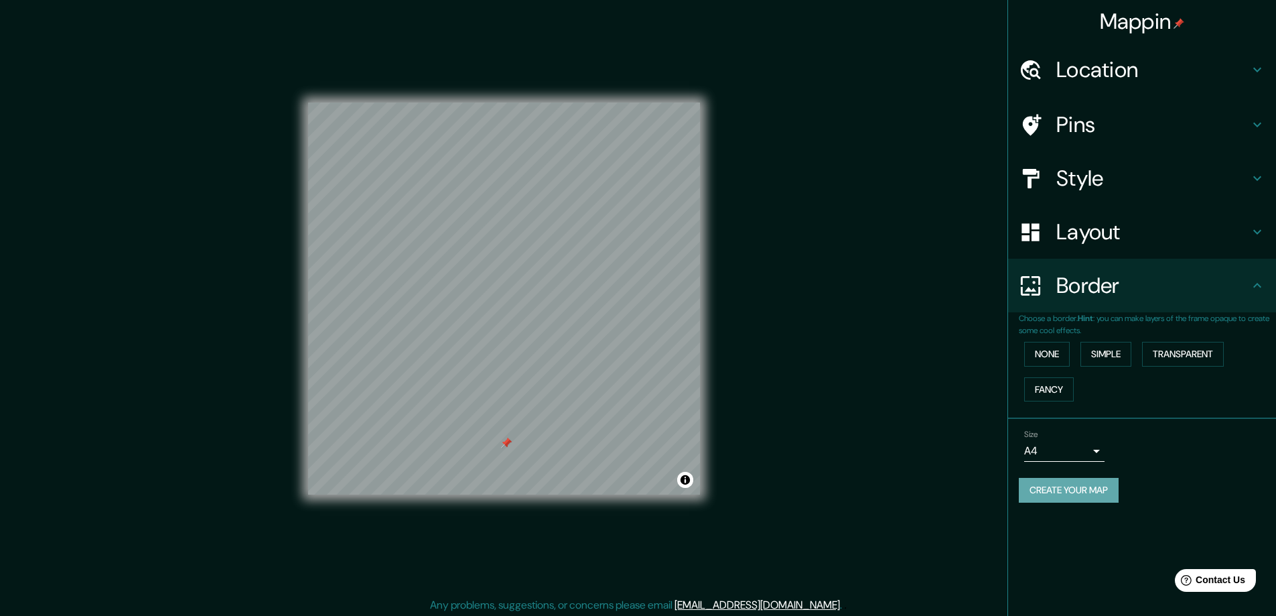
click at [1062, 490] on button "Create your map" at bounding box center [1069, 490] width 100 height 25
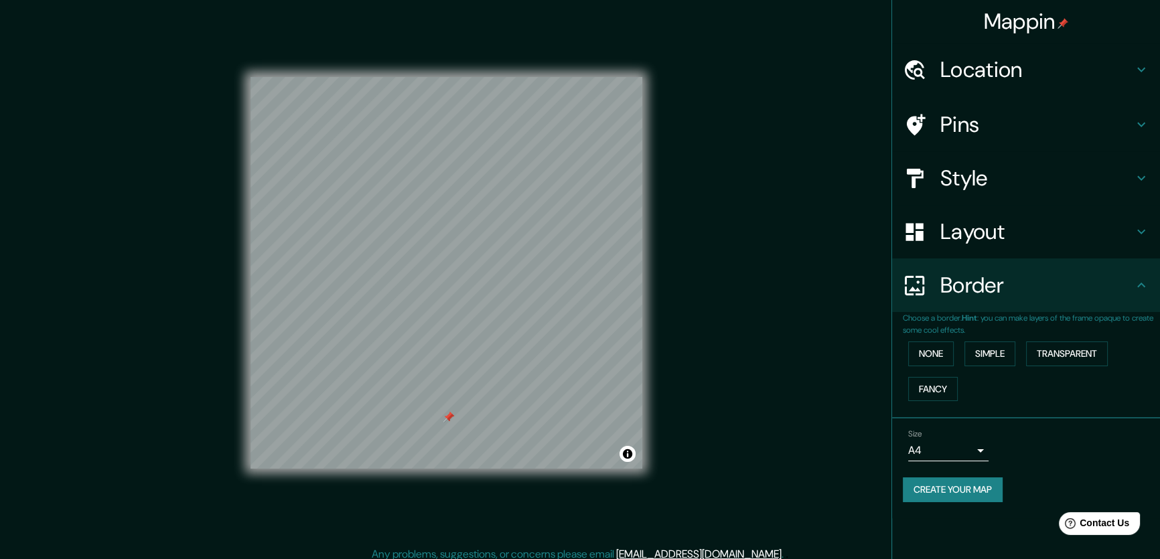
click at [1010, 191] on h4 "Style" at bounding box center [1036, 178] width 193 height 27
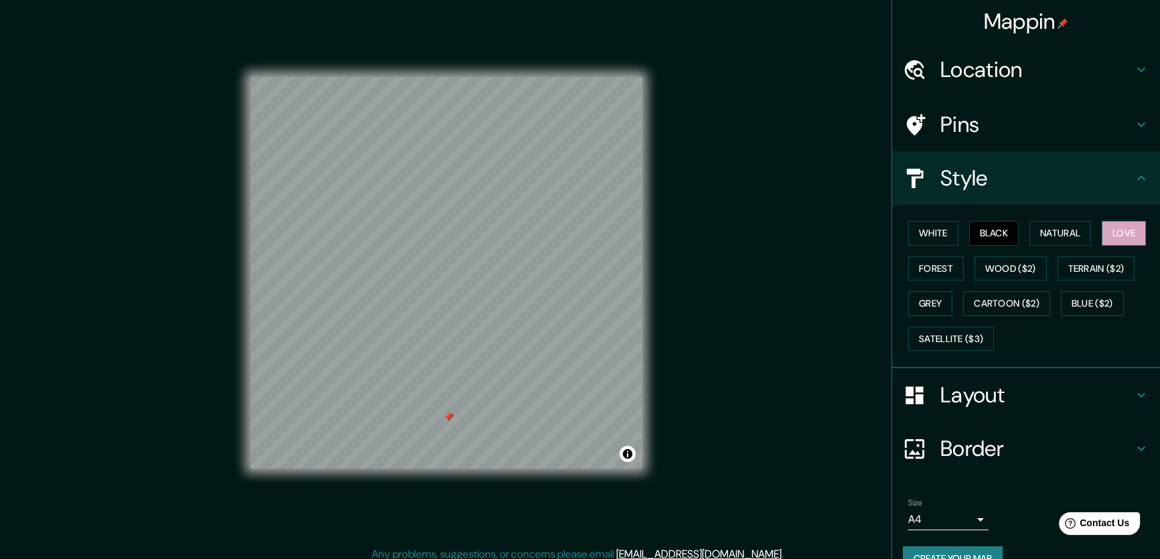
click at [1113, 235] on button "Love" at bounding box center [1124, 233] width 44 height 25
click at [945, 553] on button "Create your map" at bounding box center [953, 559] width 100 height 25
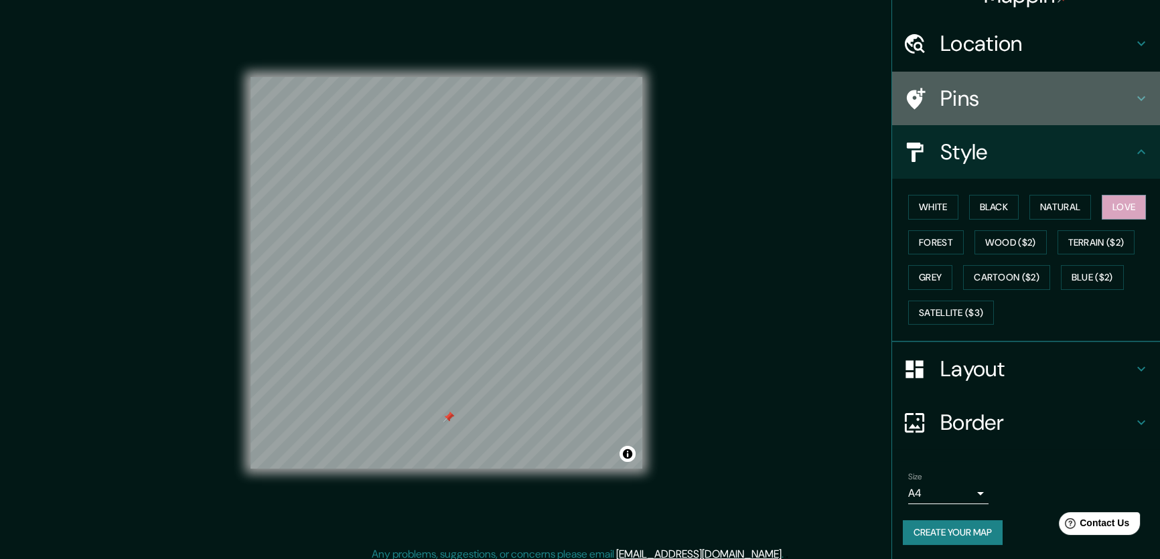
click at [968, 103] on h4 "Pins" at bounding box center [1036, 98] width 193 height 27
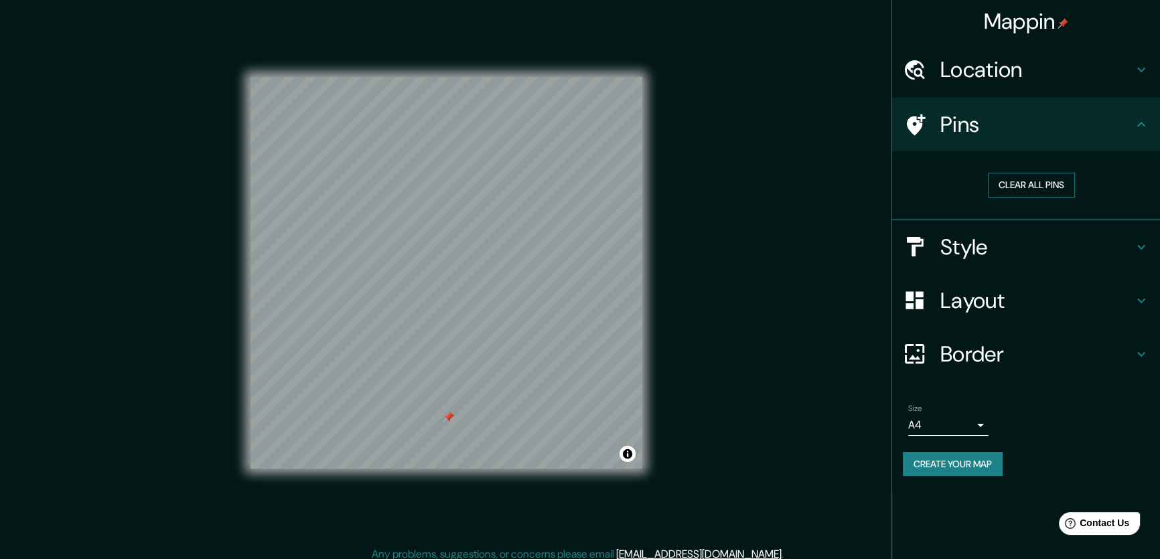
click at [1018, 179] on button "Clear all pins" at bounding box center [1031, 185] width 87 height 25
click at [1024, 186] on button "Clear all pins" at bounding box center [1031, 185] width 87 height 25
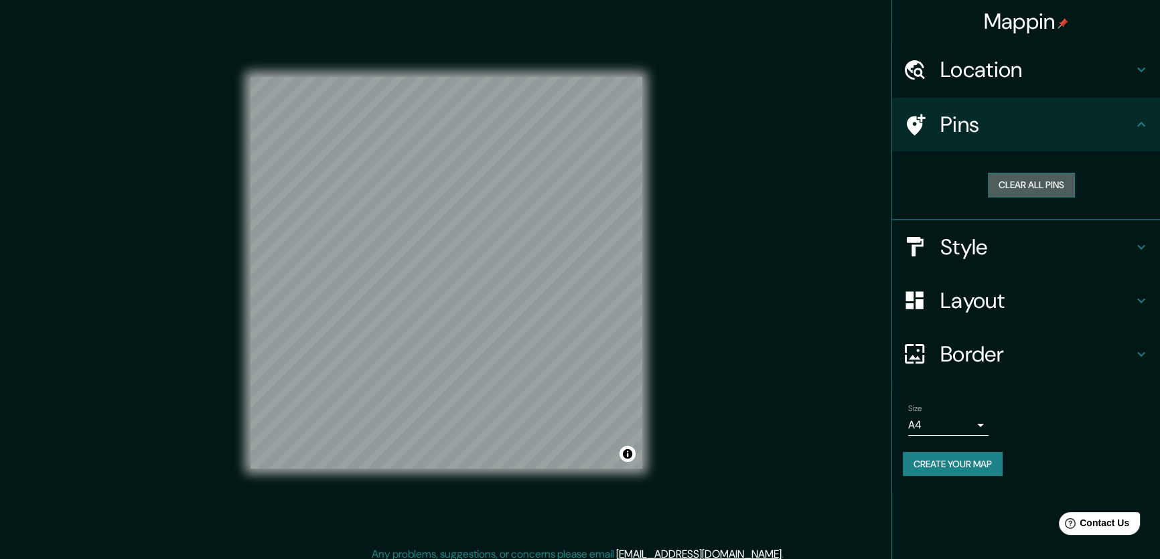
click at [1024, 186] on button "Clear all pins" at bounding box center [1031, 185] width 87 height 25
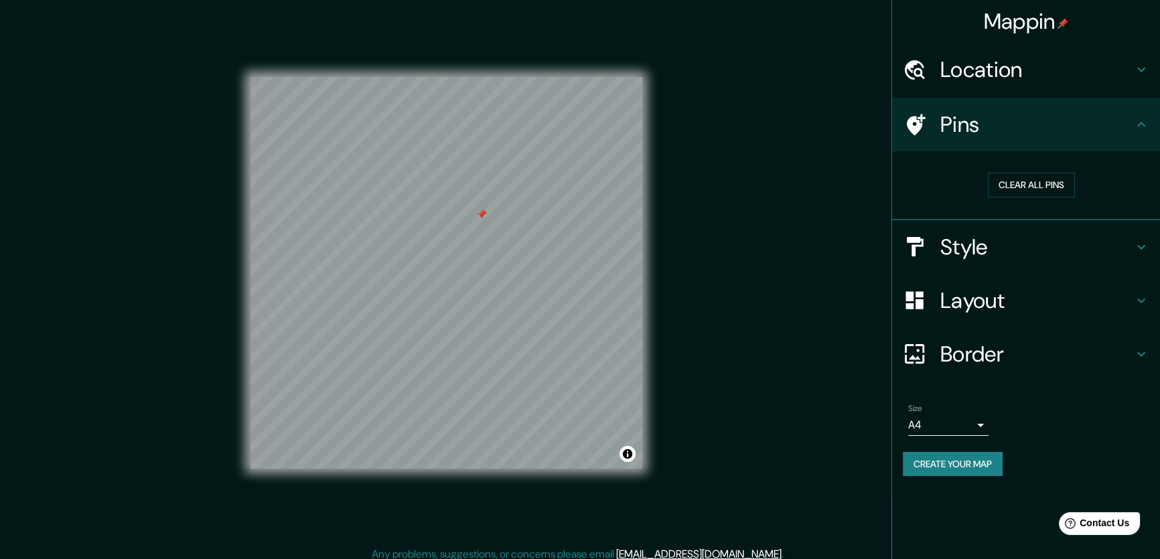
click at [480, 217] on div at bounding box center [481, 214] width 11 height 11
click at [1023, 187] on button "Clear all pins" at bounding box center [1031, 185] width 87 height 25
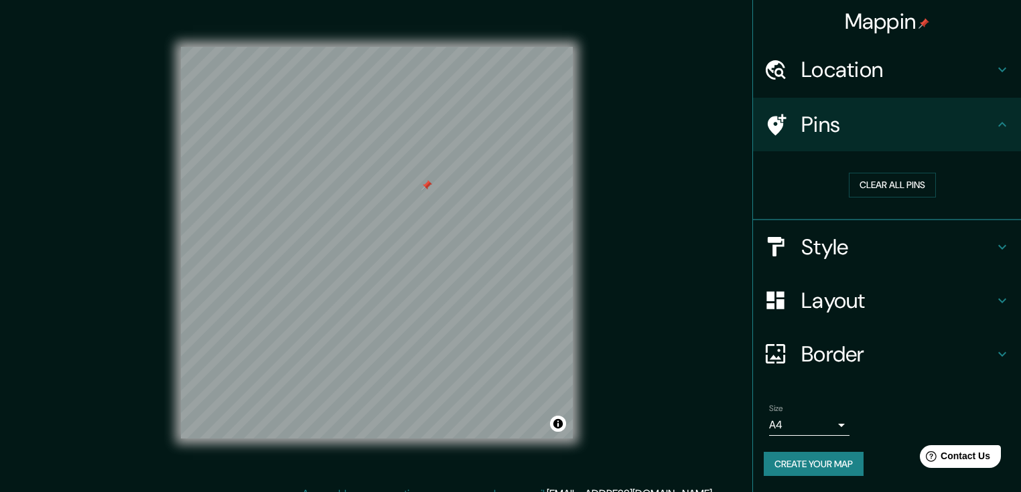
click at [813, 466] on button "Create your map" at bounding box center [814, 464] width 100 height 25
click at [555, 421] on button "Toggle attribution" at bounding box center [558, 424] width 16 height 16
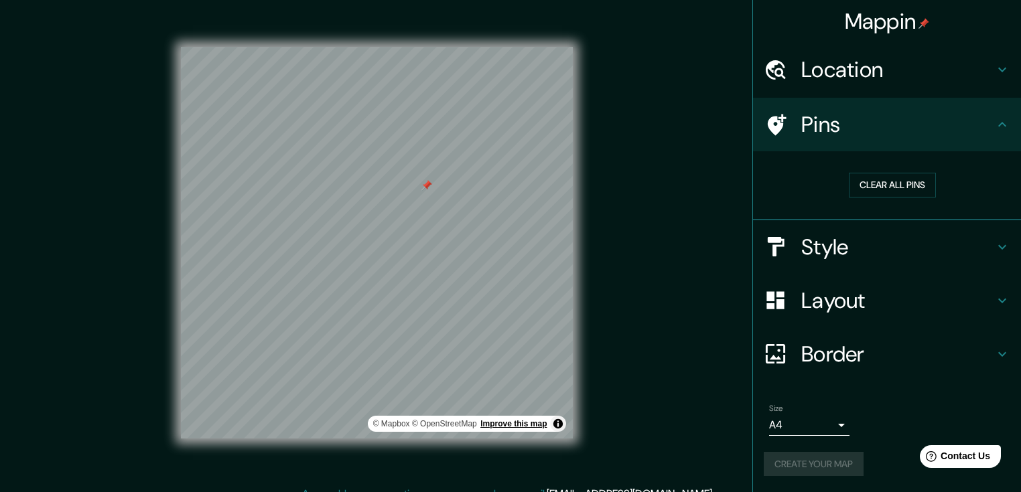
click at [533, 423] on link "Improve this map" at bounding box center [513, 423] width 66 height 9
click at [855, 287] on h4 "Layout" at bounding box center [897, 300] width 193 height 27
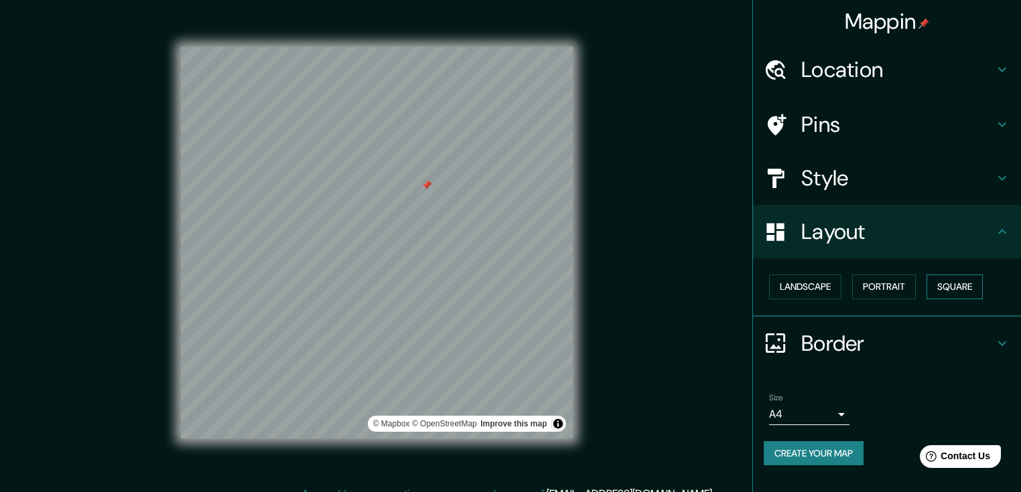
click at [949, 284] on button "Square" at bounding box center [954, 287] width 56 height 25
click at [949, 283] on button "Square" at bounding box center [954, 287] width 56 height 25
click at [849, 343] on h4 "Border" at bounding box center [897, 343] width 193 height 27
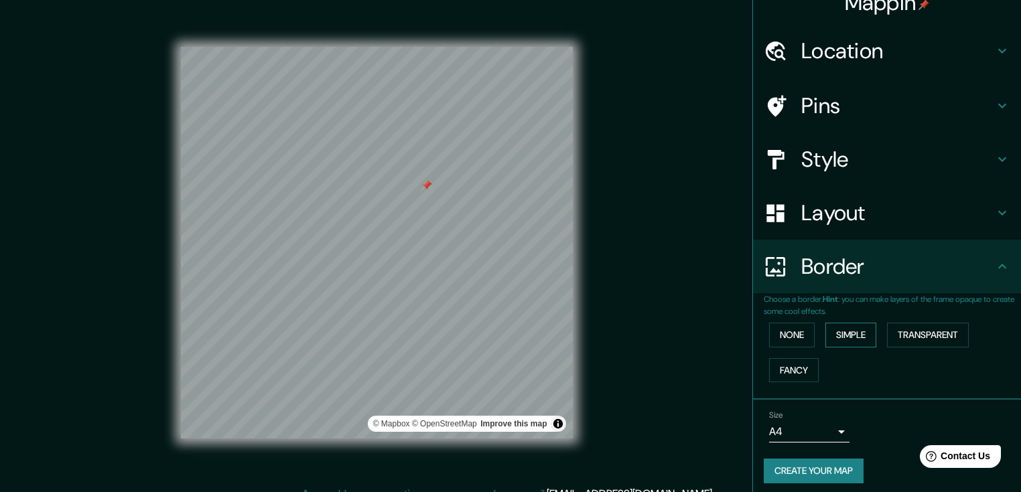
scroll to position [24, 0]
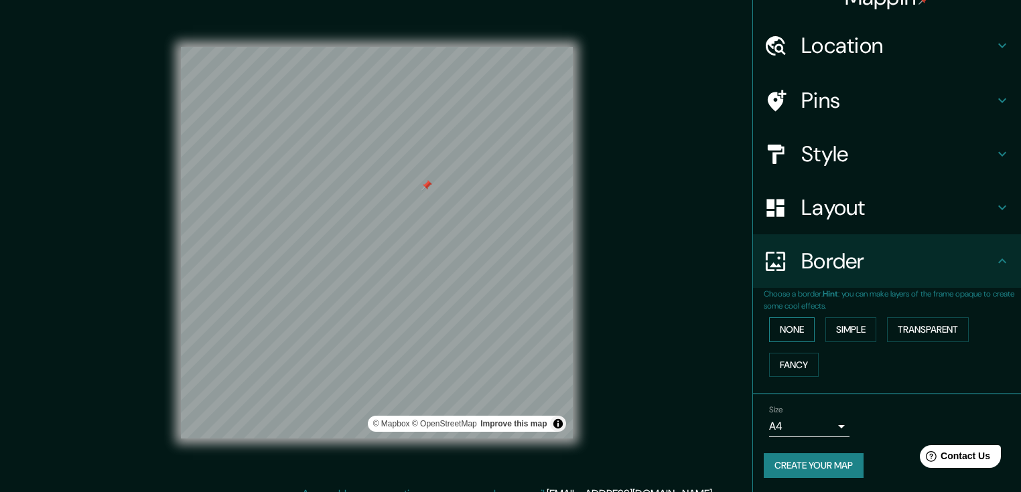
click at [796, 328] on button "None" at bounding box center [792, 330] width 46 height 25
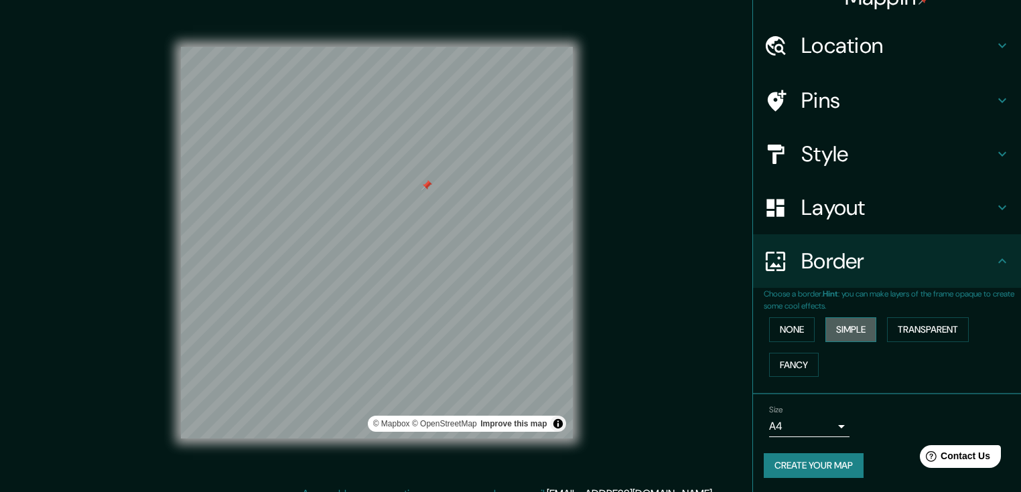
click at [851, 334] on button "Simple" at bounding box center [850, 330] width 51 height 25
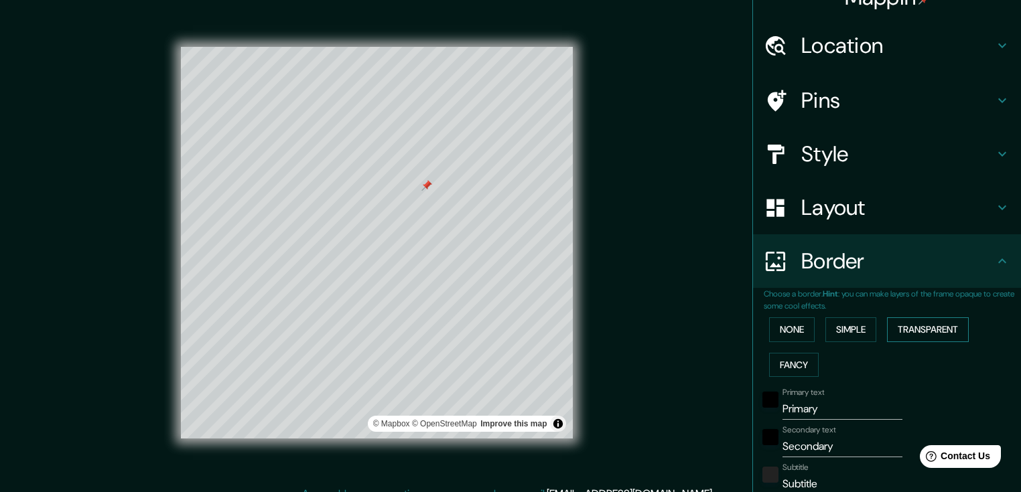
click at [916, 332] on button "Transparent" at bounding box center [928, 330] width 82 height 25
click at [787, 360] on button "Fancy" at bounding box center [794, 365] width 50 height 25
click at [783, 328] on button "None" at bounding box center [792, 330] width 46 height 25
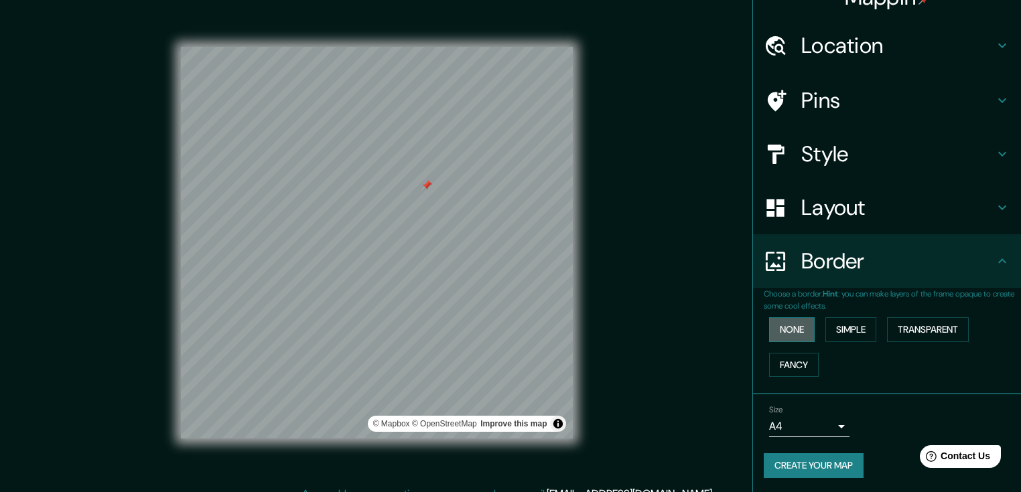
click at [783, 328] on button "None" at bounding box center [792, 330] width 46 height 25
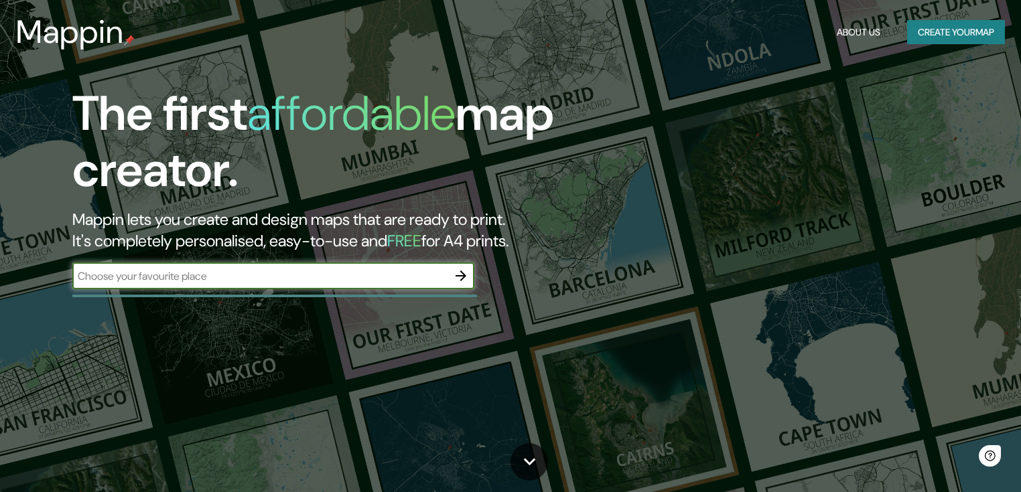
click at [340, 273] on input "text" at bounding box center [259, 276] width 375 height 15
type input "perú"
click at [458, 280] on icon "button" at bounding box center [461, 276] width 16 height 16
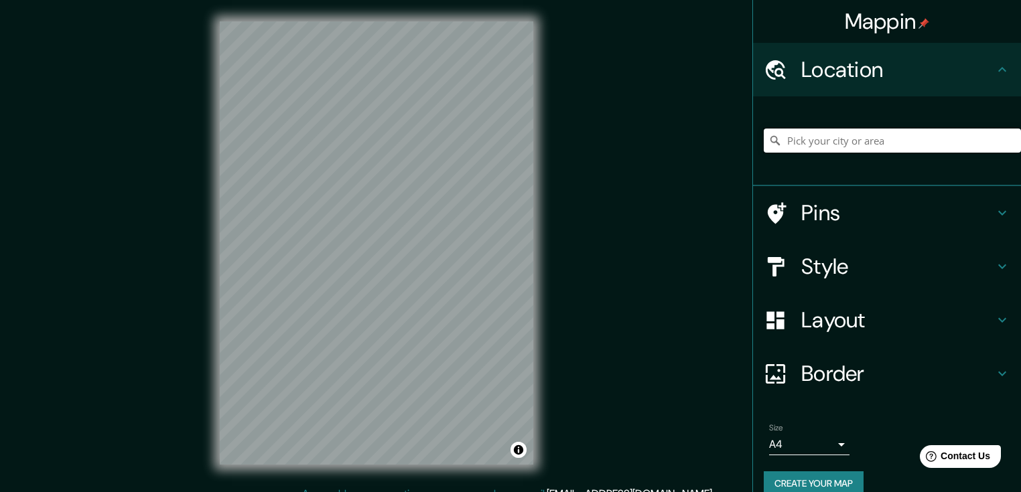
click at [843, 145] on input "Pick your city or area" at bounding box center [892, 141] width 257 height 24
click at [843, 148] on input "[GEOGRAPHIC_DATA]" at bounding box center [892, 141] width 257 height 24
click at [859, 146] on input "[GEOGRAPHIC_DATA]" at bounding box center [892, 141] width 257 height 24
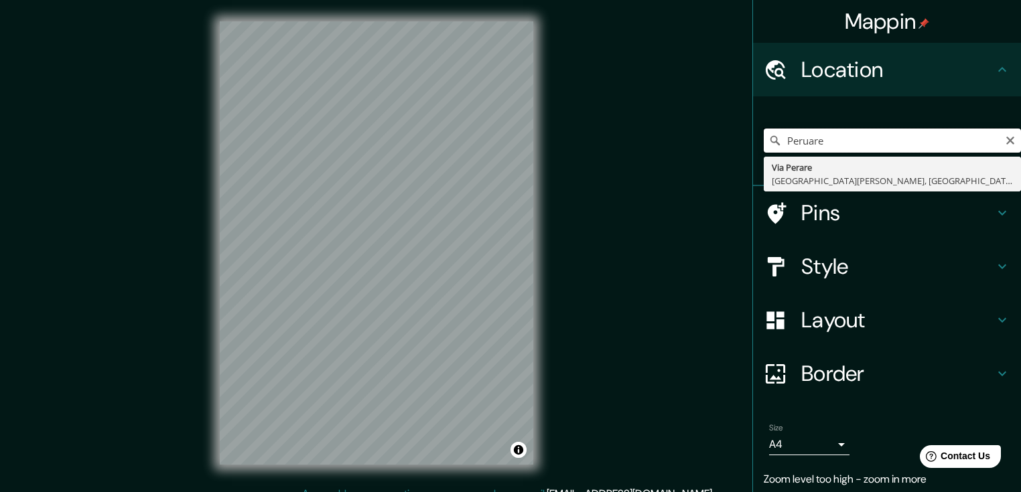
click at [804, 142] on input "Peruare" at bounding box center [892, 141] width 257 height 24
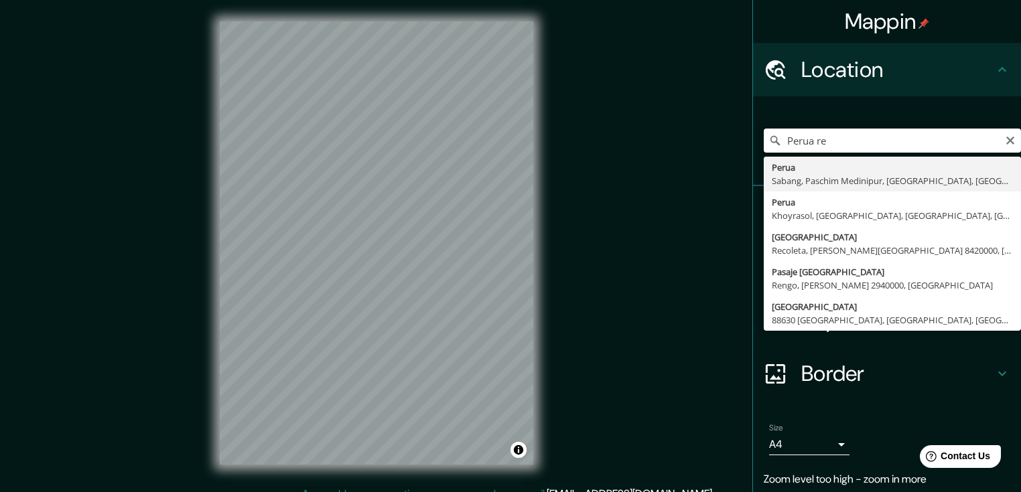
click at [796, 142] on input "Perua re" at bounding box center [892, 141] width 257 height 24
click at [801, 142] on input "Perua re" at bounding box center [892, 141] width 257 height 24
click at [813, 143] on input "Peru a re" at bounding box center [892, 141] width 257 height 24
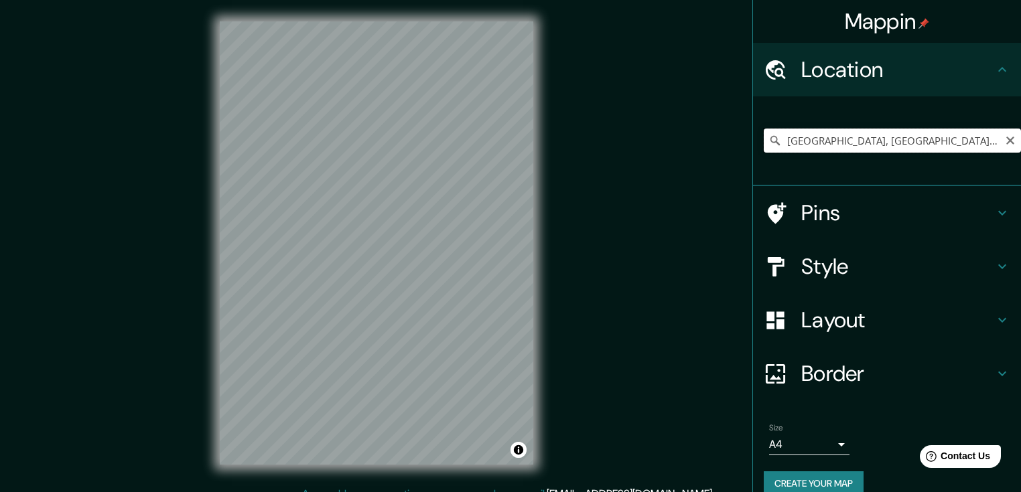
click at [852, 145] on input "Peru, Arequipa, Arequipa, Peru" at bounding box center [892, 141] width 257 height 24
click at [868, 144] on input "Peru, Arequipa, Arequipa, Peru" at bounding box center [892, 141] width 257 height 24
drag, startPoint x: 855, startPoint y: 145, endPoint x: 947, endPoint y: 142, distance: 91.8
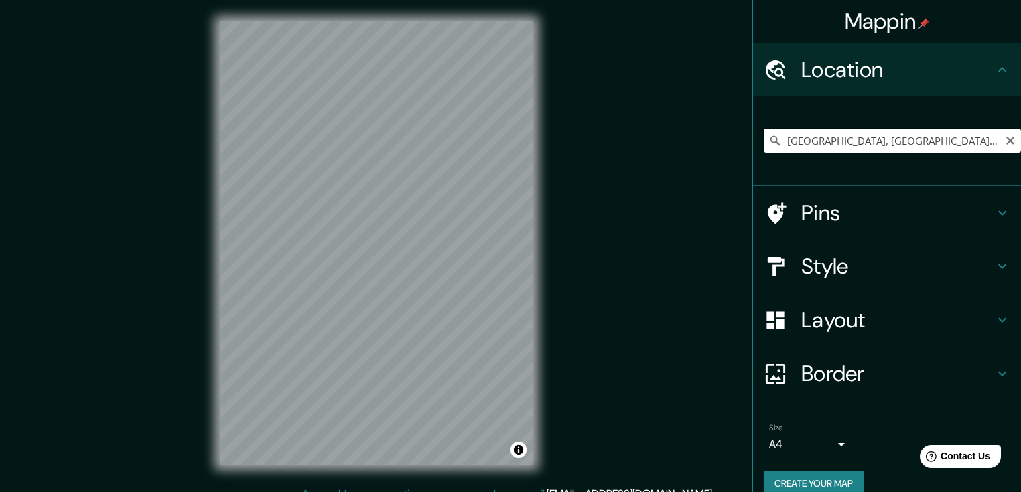
click at [947, 142] on input "Peru, Arequipa, Arequipa, Peru" at bounding box center [892, 141] width 257 height 24
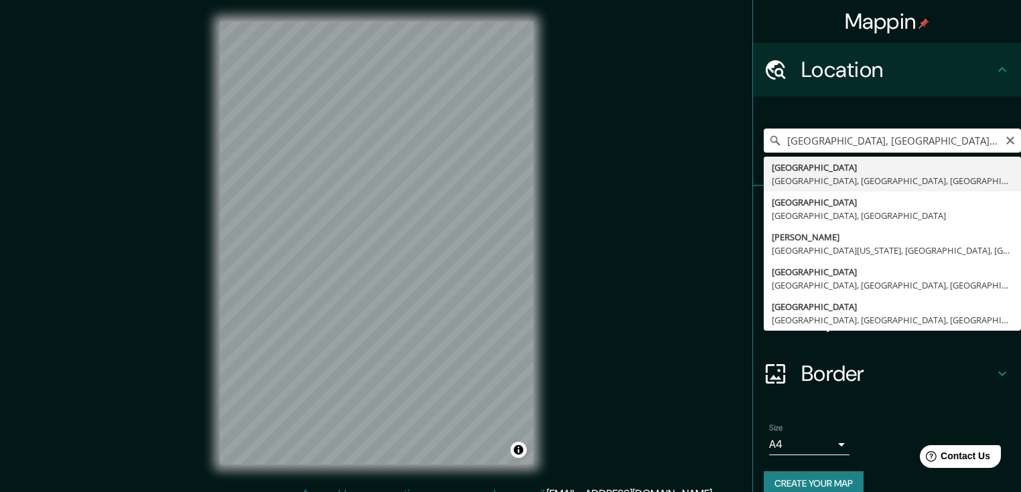
type input "Avenida Socabaya, Socabaya District, Arequipa, Peru"
